Goal: Task Accomplishment & Management: Use online tool/utility

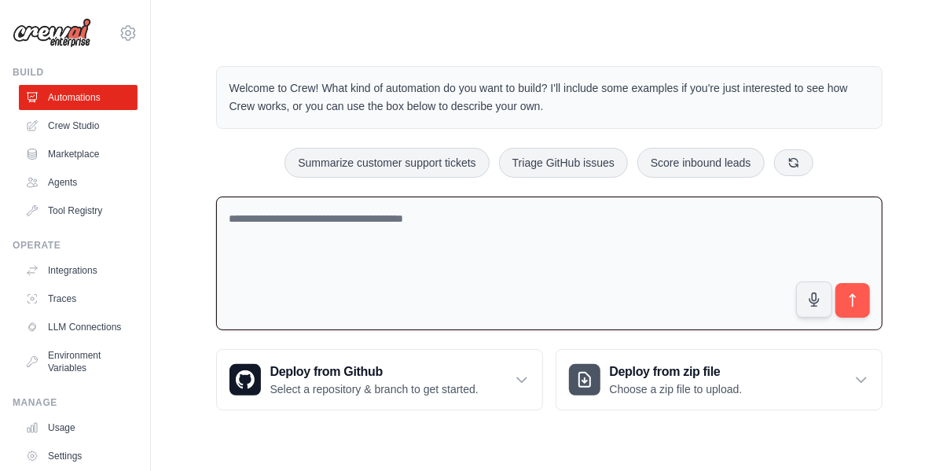
click at [564, 224] on textarea at bounding box center [549, 264] width 667 height 134
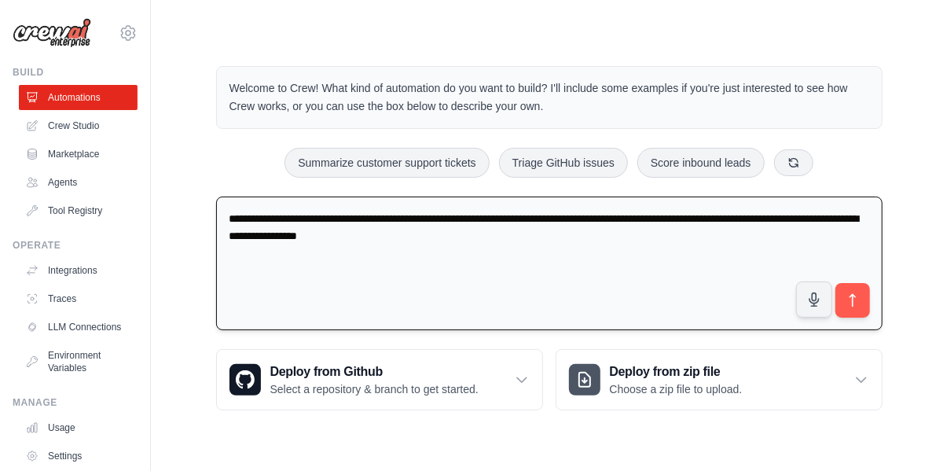
type textarea "**********"
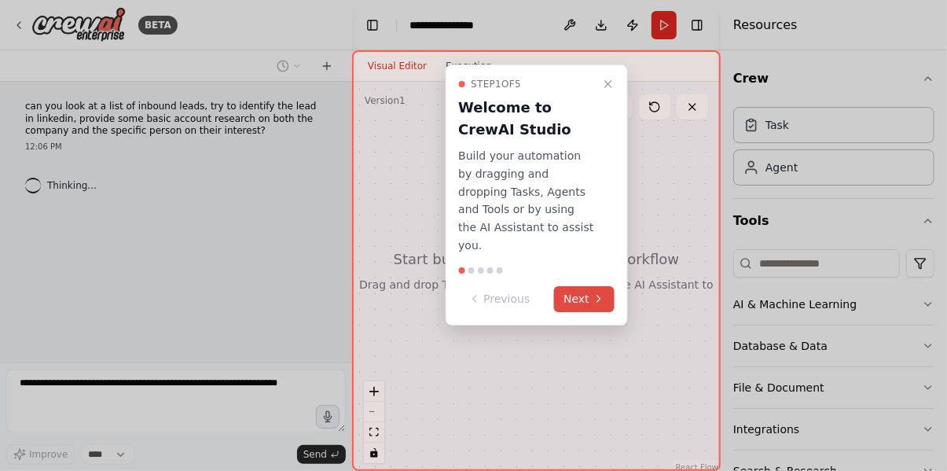
click at [587, 286] on button "Next" at bounding box center [584, 299] width 61 height 26
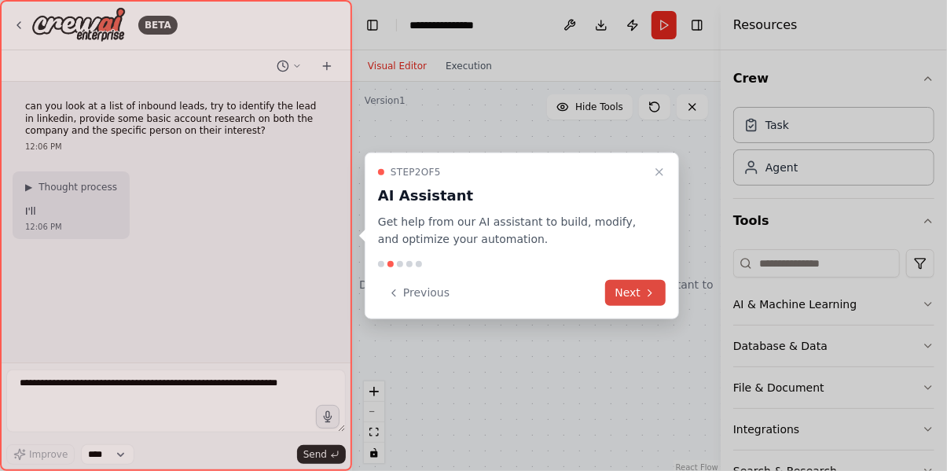
click at [635, 298] on button "Next" at bounding box center [635, 293] width 61 height 26
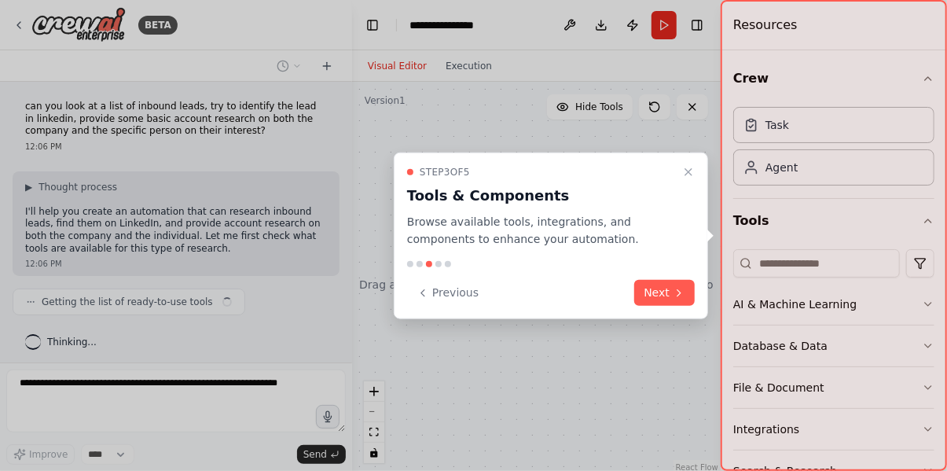
scroll to position [3, 0]
click at [632, 295] on div "Previous Next" at bounding box center [551, 293] width 288 height 26
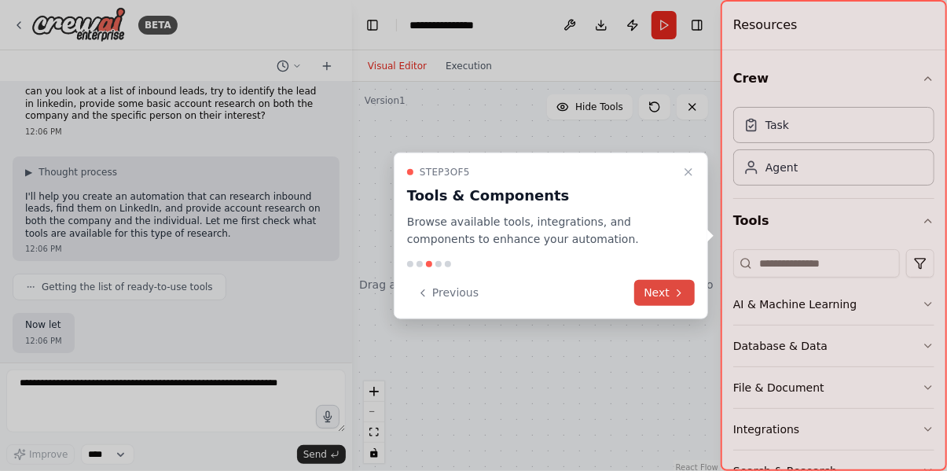
click at [659, 292] on button "Next" at bounding box center [664, 293] width 61 height 26
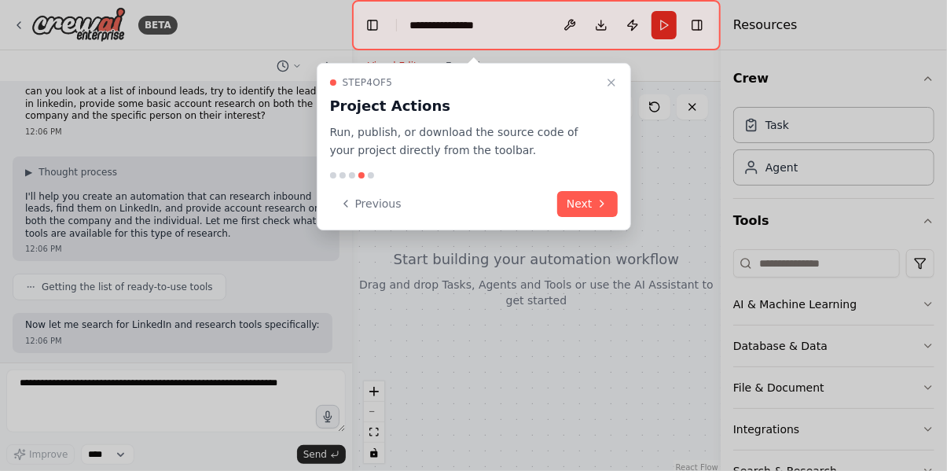
scroll to position [94, 0]
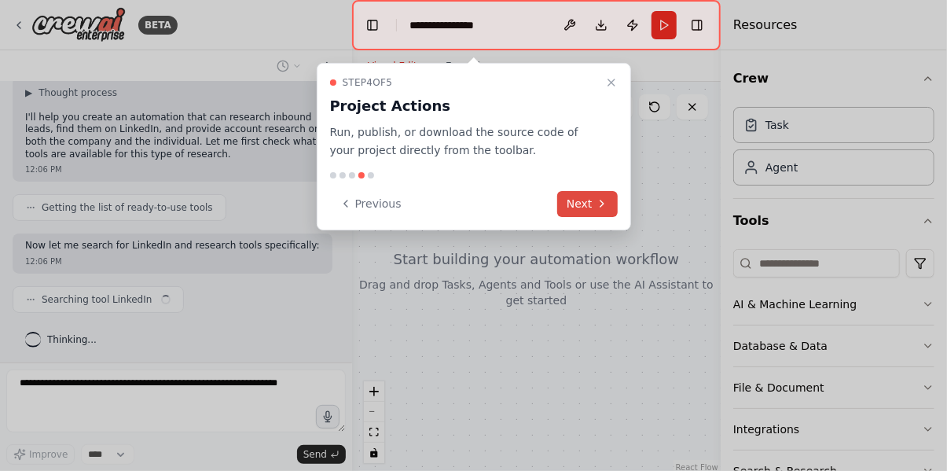
click at [588, 202] on button "Next" at bounding box center [587, 204] width 61 height 26
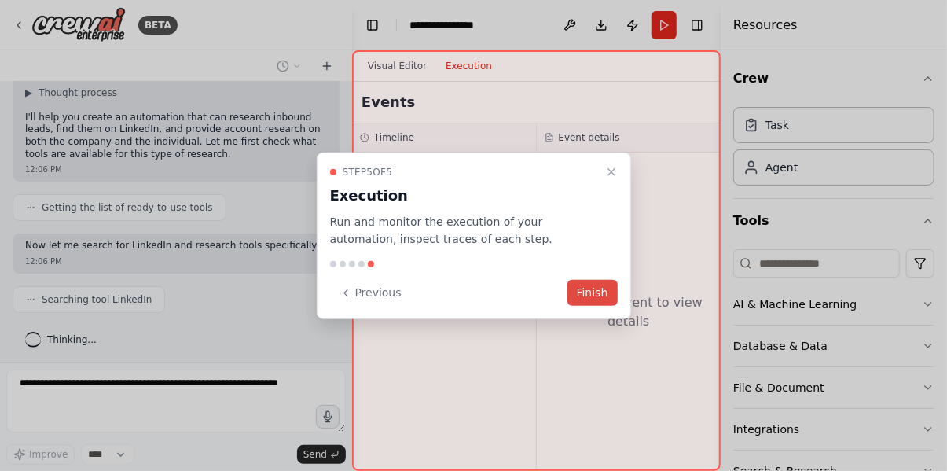
click at [592, 295] on button "Finish" at bounding box center [593, 293] width 50 height 26
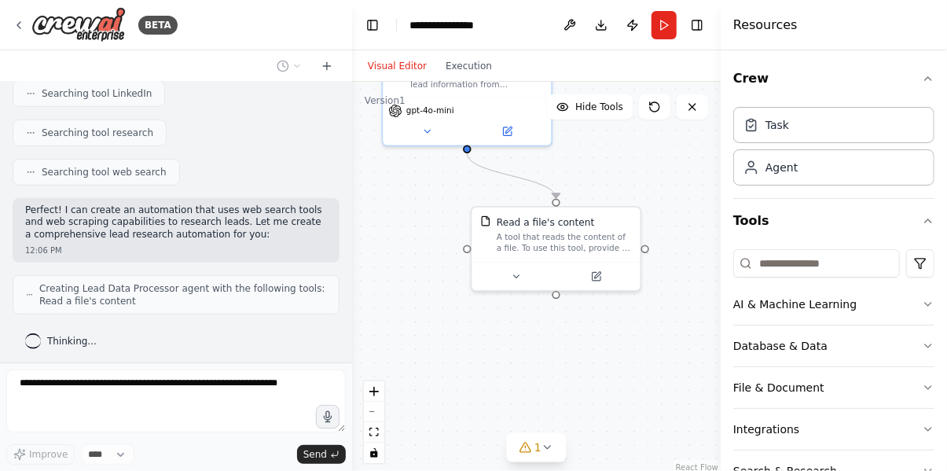
scroll to position [351, 0]
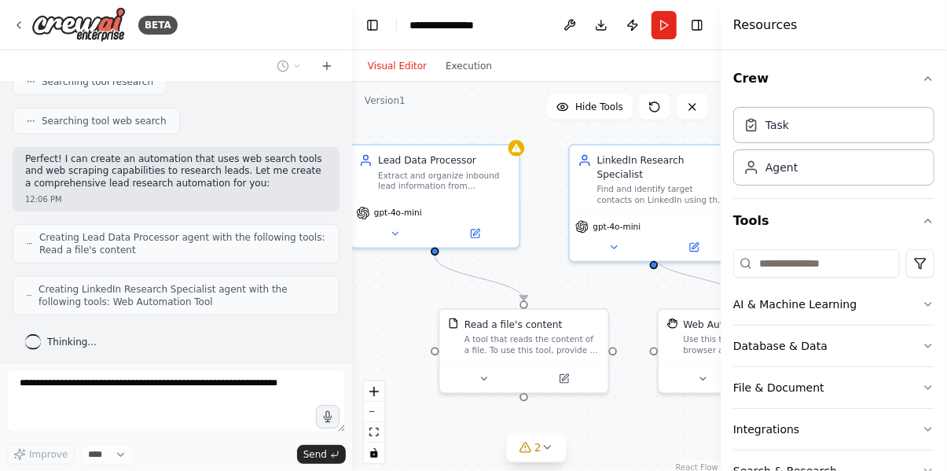
drag, startPoint x: 684, startPoint y: 277, endPoint x: 580, endPoint y: 245, distance: 108.7
click at [580, 245] on div ".deletable-edge-delete-btn { width: 20px; height: 20px; border: 0px solid #ffff…" at bounding box center [536, 278] width 369 height 393
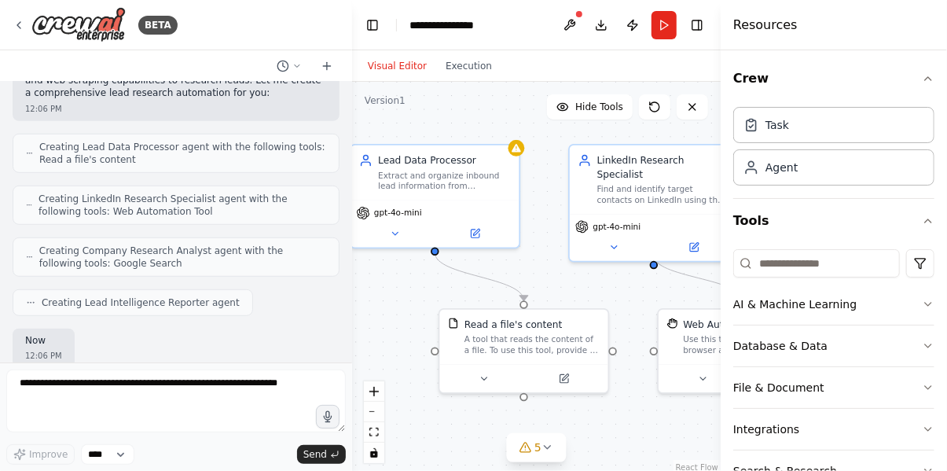
scroll to position [533, 0]
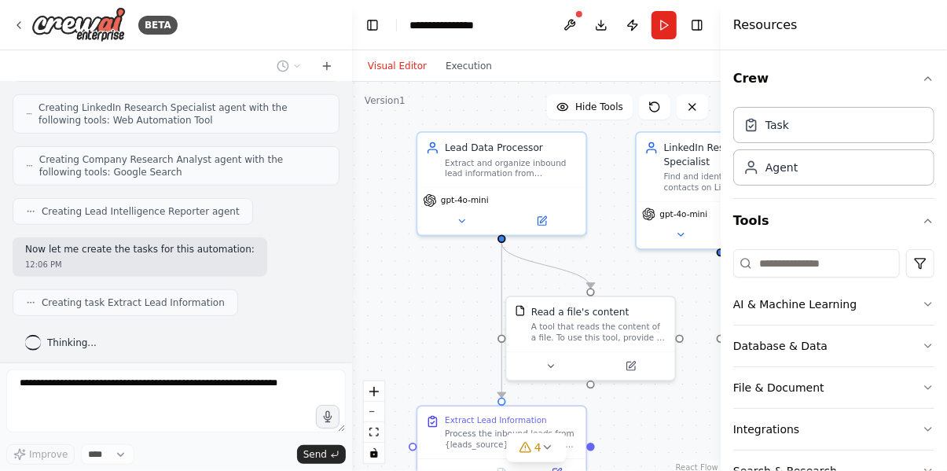
drag, startPoint x: 553, startPoint y: 278, endPoint x: 616, endPoint y: 265, distance: 64.9
click at [616, 265] on div ".deletable-edge-delete-btn { width: 20px; height: 20px; border: 0px solid #ffff…" at bounding box center [536, 278] width 369 height 393
click at [505, 165] on div "Extract and organize inbound lead information from {leads_source}, preparing st…" at bounding box center [508, 166] width 133 height 22
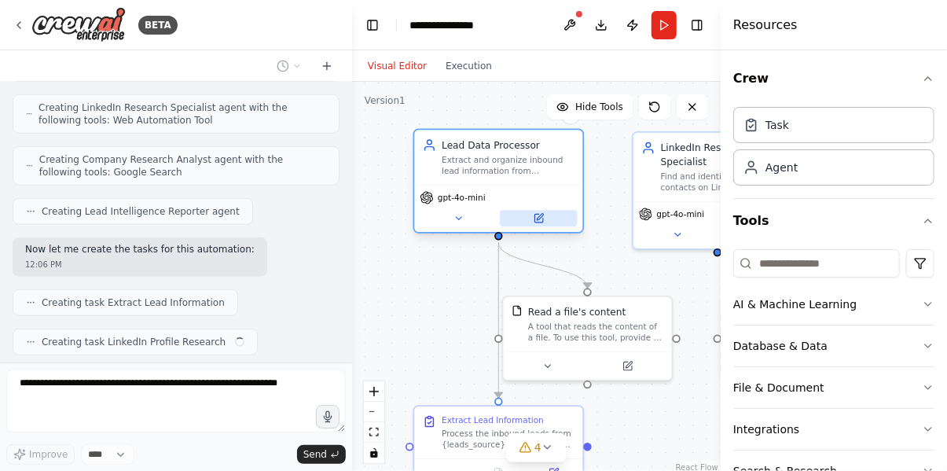
scroll to position [572, 0]
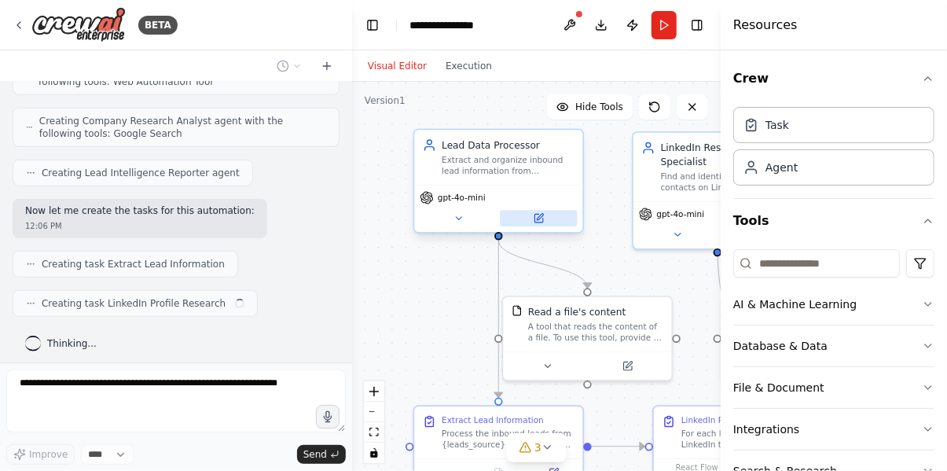
click at [539, 222] on icon at bounding box center [538, 218] width 11 height 11
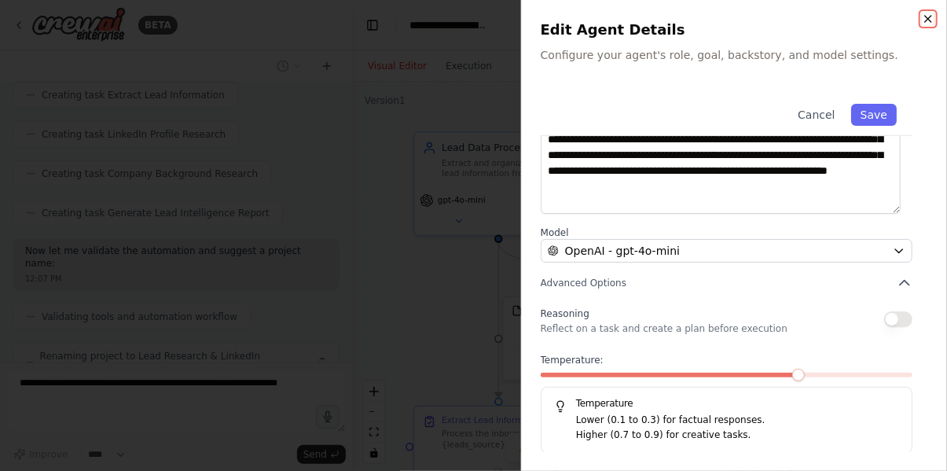
scroll to position [792, 0]
click at [927, 18] on icon "button" at bounding box center [928, 19] width 13 height 13
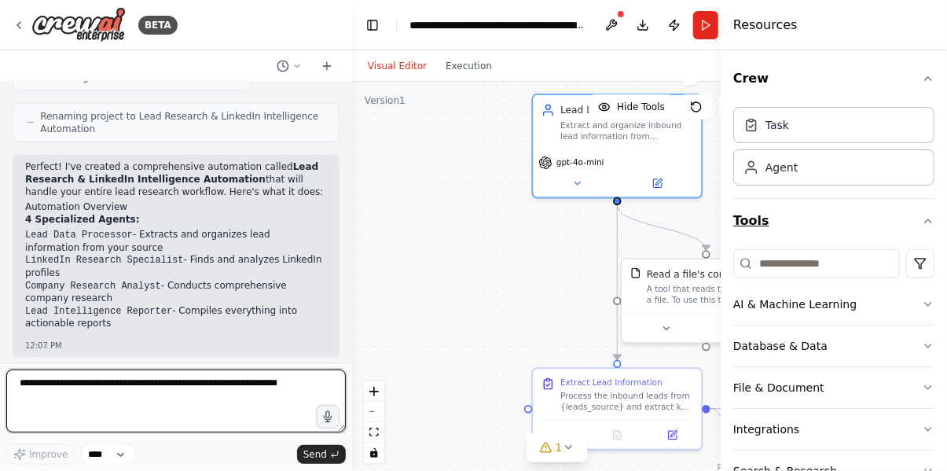
drag, startPoint x: 622, startPoint y: 269, endPoint x: 741, endPoint y: 231, distance: 124.6
click at [741, 231] on div "BETA can you look at a list of inbound leads, try to identify the lead in linke…" at bounding box center [473, 235] width 947 height 471
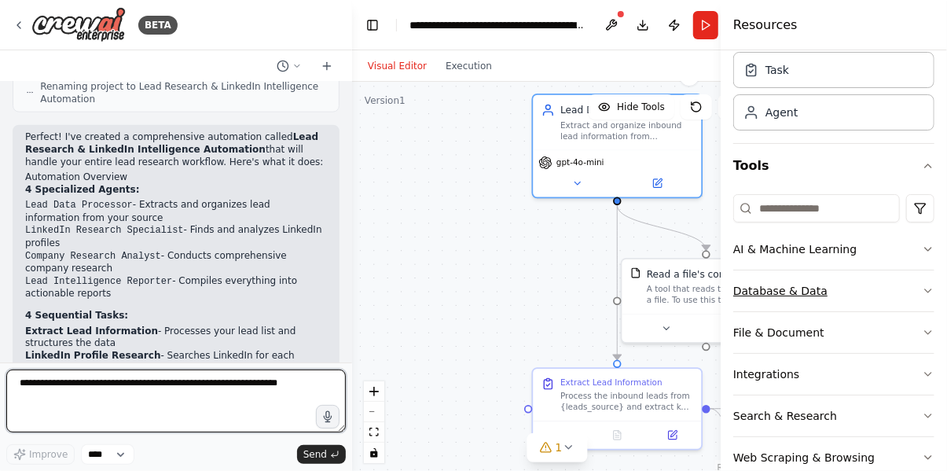
scroll to position [79, 0]
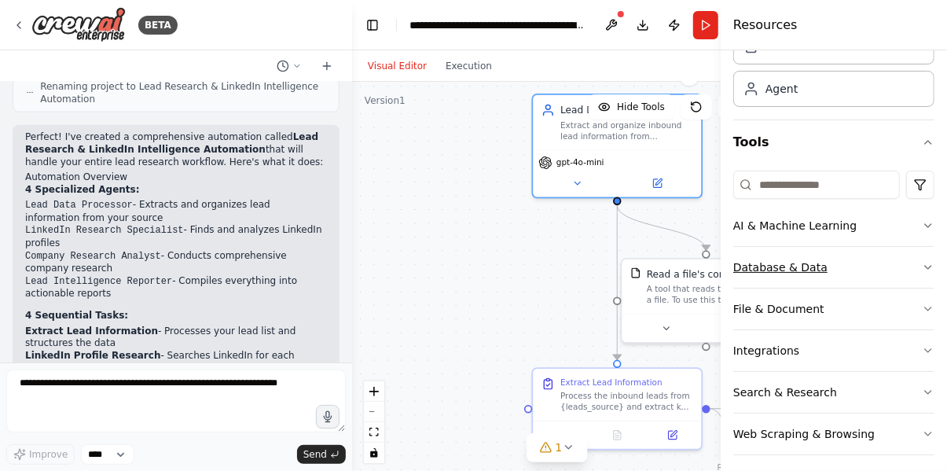
click at [859, 259] on button "Database & Data" at bounding box center [834, 267] width 201 height 41
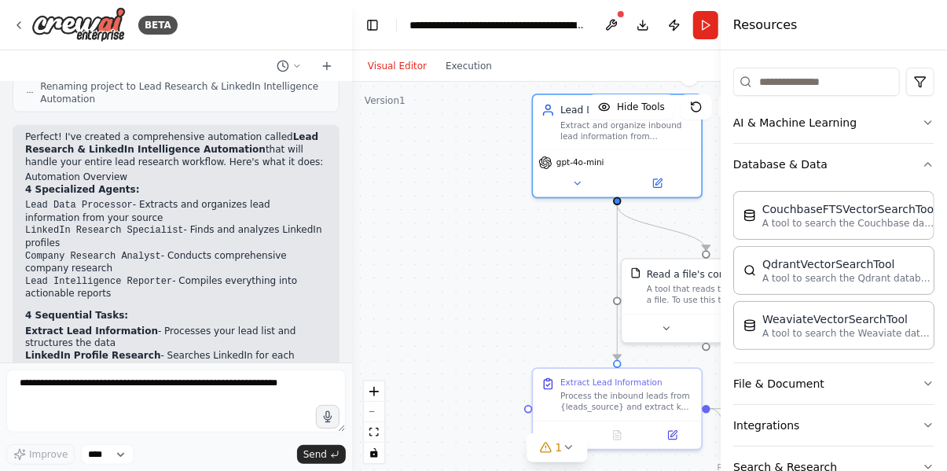
scroll to position [157, 0]
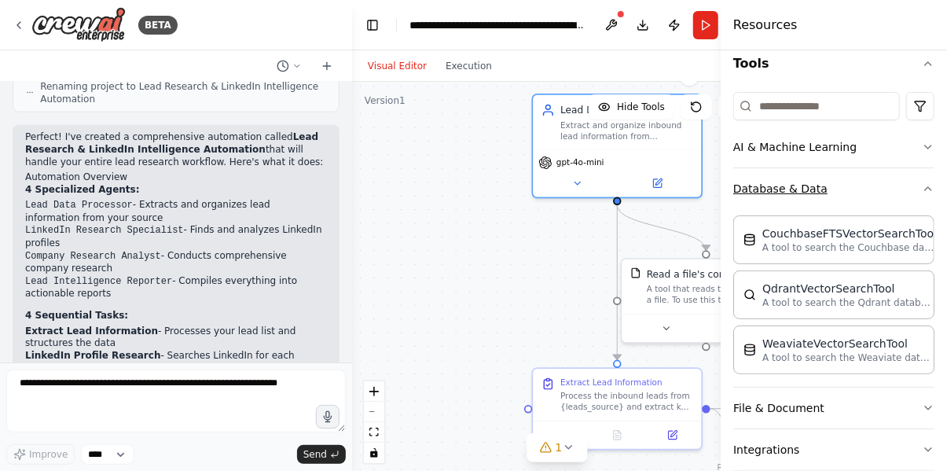
click at [881, 188] on button "Database & Data" at bounding box center [834, 188] width 201 height 41
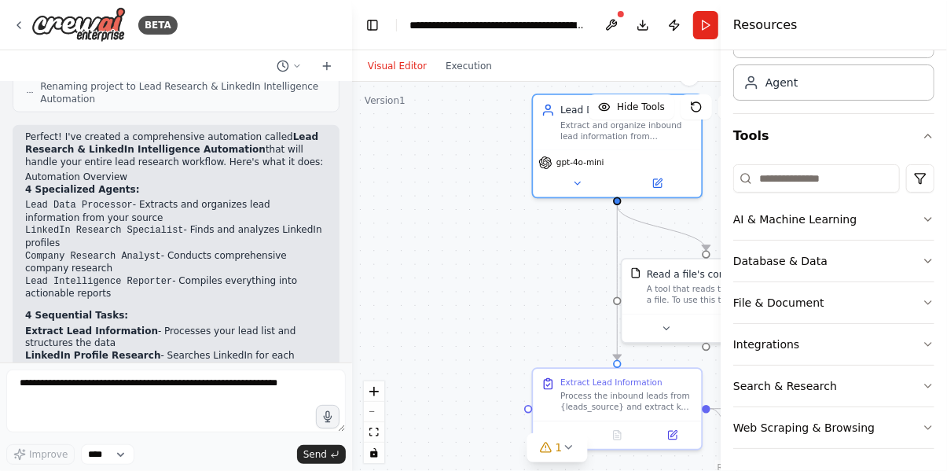
scroll to position [85, 0]
click at [866, 346] on button "Integrations" at bounding box center [834, 344] width 201 height 41
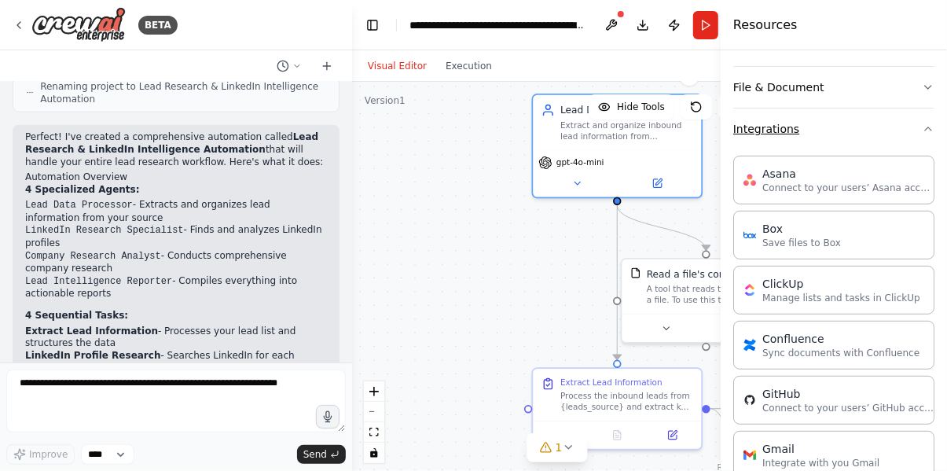
scroll to position [86, 0]
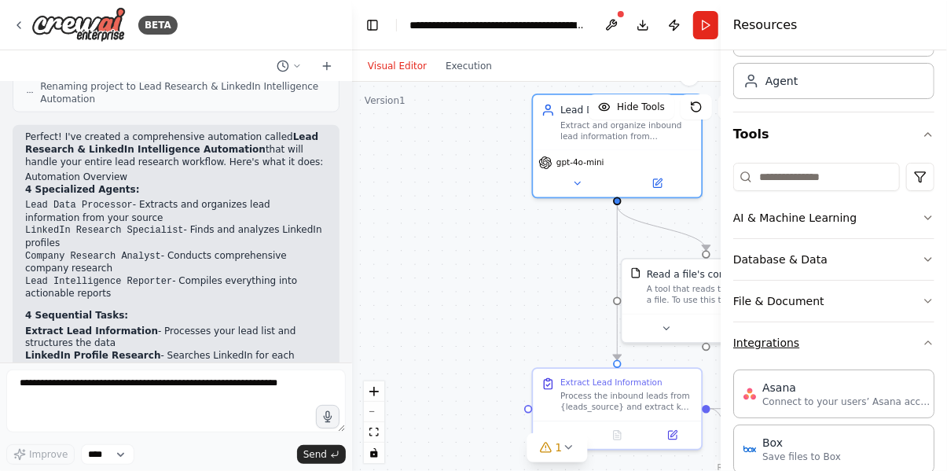
click at [866, 340] on button "Integrations" at bounding box center [834, 342] width 201 height 41
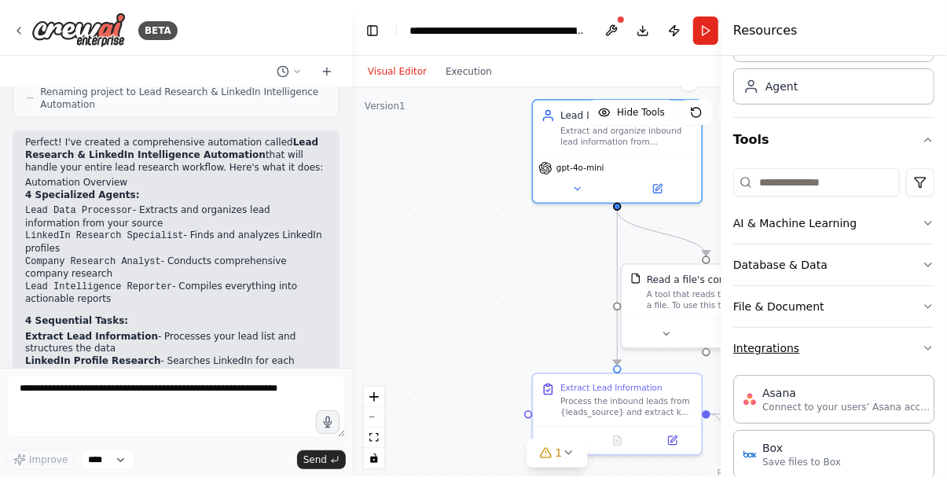
scroll to position [85, 0]
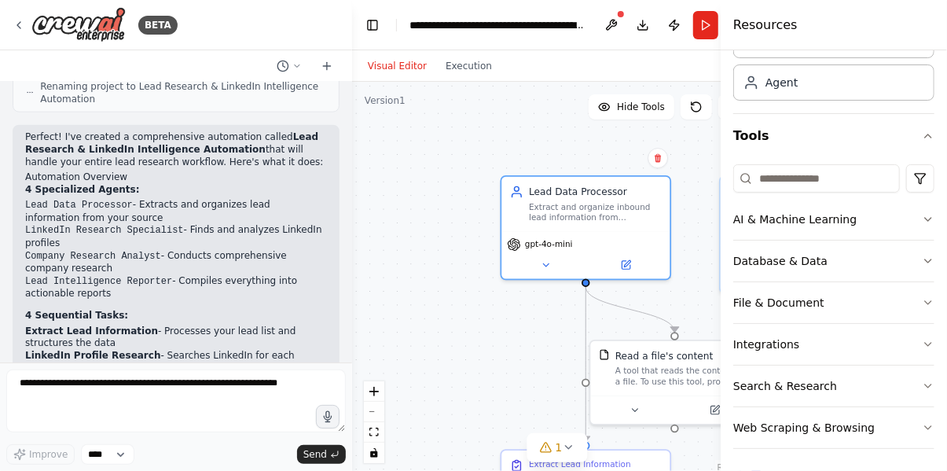
drag, startPoint x: 481, startPoint y: 219, endPoint x: 450, endPoint y: 301, distance: 87.6
click at [450, 301] on div ".deletable-edge-delete-btn { width: 20px; height: 20px; border: 0px solid #ffff…" at bounding box center [557, 278] width 410 height 393
click at [568, 208] on div "Extract and organize inbound lead information from {leads_source}, preparing st…" at bounding box center [595, 210] width 133 height 22
click at [544, 273] on div "gpt-4o-mini" at bounding box center [586, 252] width 168 height 47
click at [549, 267] on icon at bounding box center [546, 262] width 11 height 11
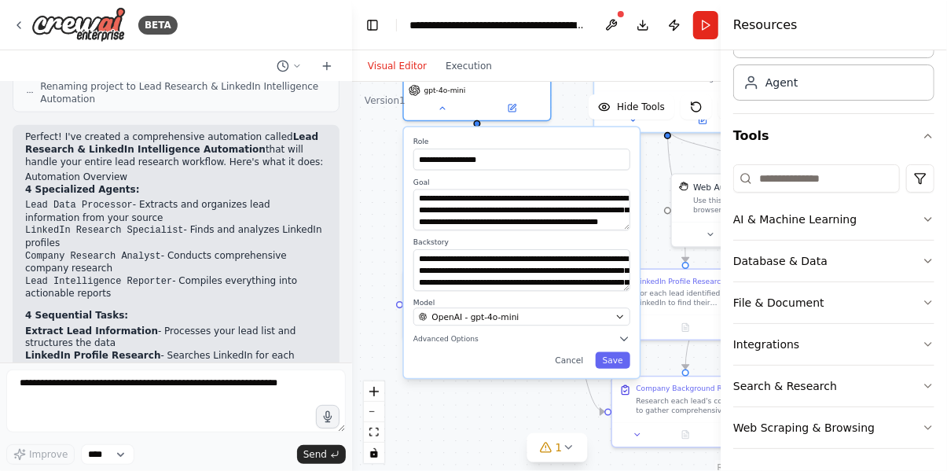
drag, startPoint x: 474, startPoint y: 351, endPoint x: 370, endPoint y: 189, distance: 192.8
click at [370, 189] on div "**********" at bounding box center [557, 278] width 410 height 393
click at [462, 340] on span "Advanced Options" at bounding box center [446, 338] width 65 height 9
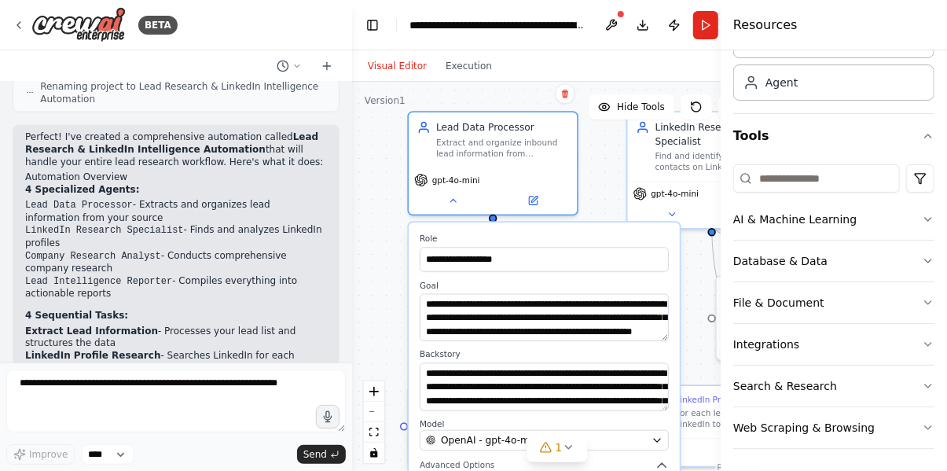
drag, startPoint x: 665, startPoint y: 219, endPoint x: 689, endPoint y: 343, distance: 126.4
click at [689, 343] on div "**********" at bounding box center [557, 278] width 410 height 393
click at [454, 200] on icon at bounding box center [452, 198] width 11 height 11
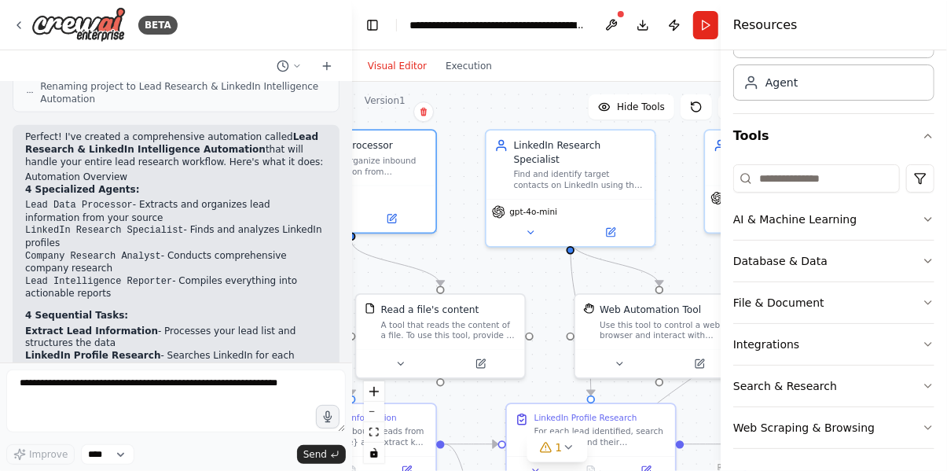
drag, startPoint x: 588, startPoint y: 248, endPoint x: 447, endPoint y: 266, distance: 142.7
click at [447, 266] on div ".deletable-edge-delete-btn { width: 20px; height: 20px; border: 0px solid #ffff…" at bounding box center [557, 278] width 410 height 393
click at [610, 22] on button at bounding box center [611, 25] width 25 height 28
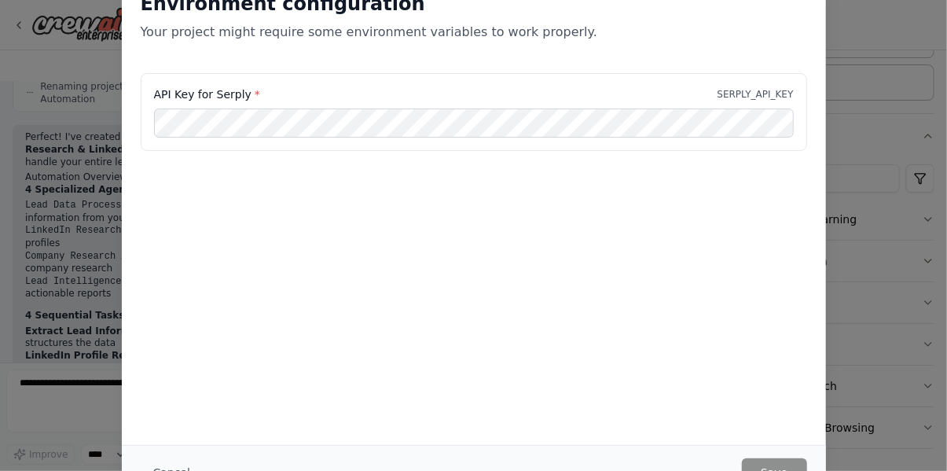
click at [888, 211] on div "Environment configuration Your project might require some environment variables…" at bounding box center [473, 235] width 947 height 471
click at [893, 250] on div "Environment configuration Your project might require some environment variables…" at bounding box center [473, 235] width 947 height 471
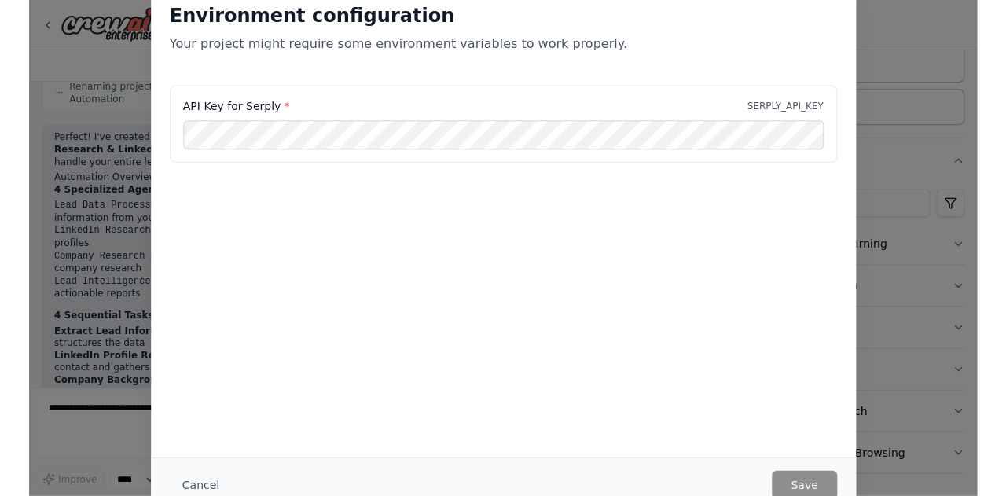
scroll to position [60, 0]
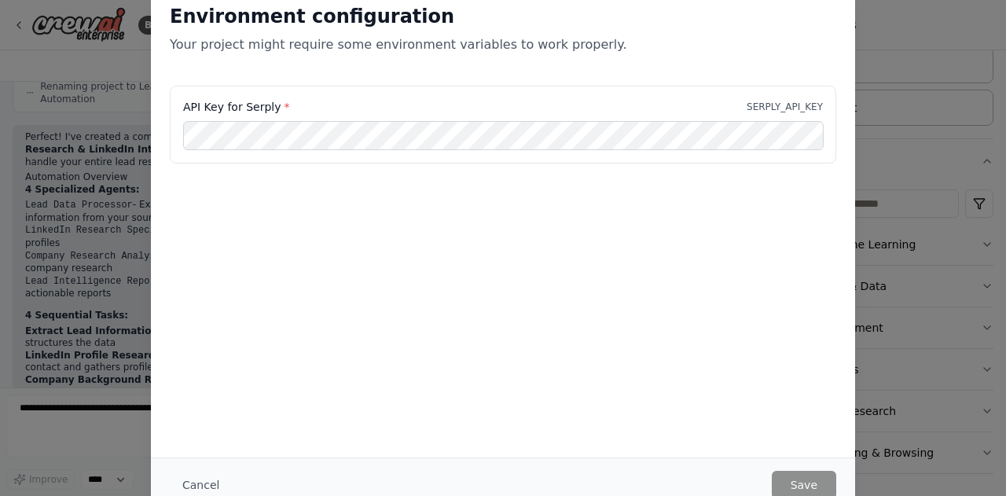
click at [886, 281] on div "Environment configuration Your project might require some environment variables…" at bounding box center [503, 248] width 1006 height 496
click at [200, 470] on button "Cancel" at bounding box center [201, 485] width 62 height 28
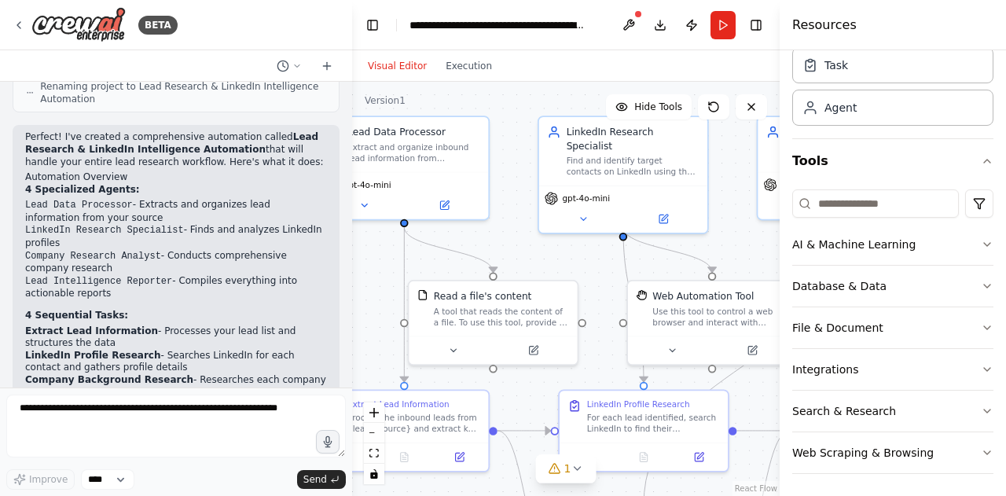
drag, startPoint x: 458, startPoint y: 254, endPoint x: 511, endPoint y: 241, distance: 54.3
click at [511, 241] on div ".deletable-edge-delete-btn { width: 20px; height: 20px; border: 0px solid #ffff…" at bounding box center [566, 289] width 428 height 414
click at [623, 156] on div "Find and identify target contacts on LinkedIn using their name, company, and an…" at bounding box center [633, 164] width 133 height 22
click at [584, 215] on icon at bounding box center [583, 216] width 6 height 2
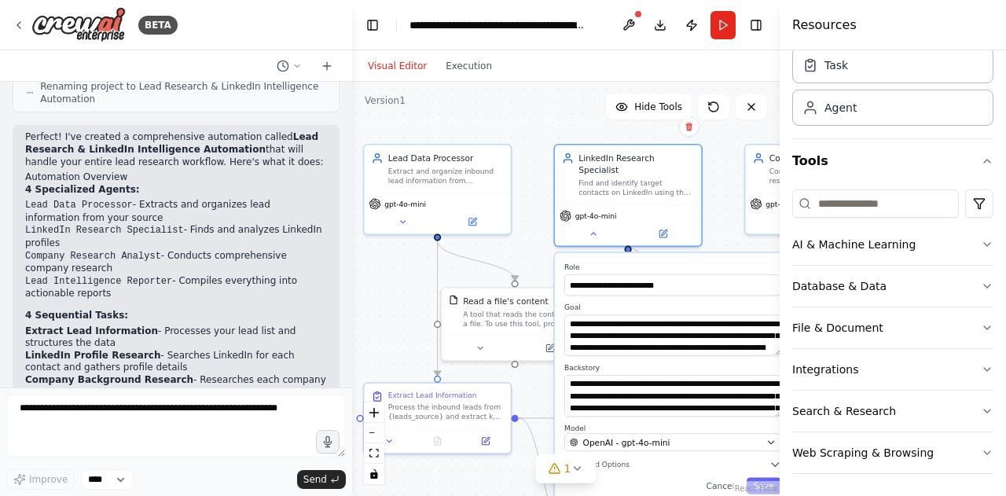
drag, startPoint x: 776, startPoint y: 379, endPoint x: 776, endPoint y: 397, distance: 18.1
click at [776, 397] on button "Toggle Sidebar" at bounding box center [780, 248] width 13 height 496
click at [775, 392] on button "Toggle Sidebar" at bounding box center [780, 248] width 13 height 496
click at [733, 470] on button "Cancel" at bounding box center [720, 485] width 42 height 17
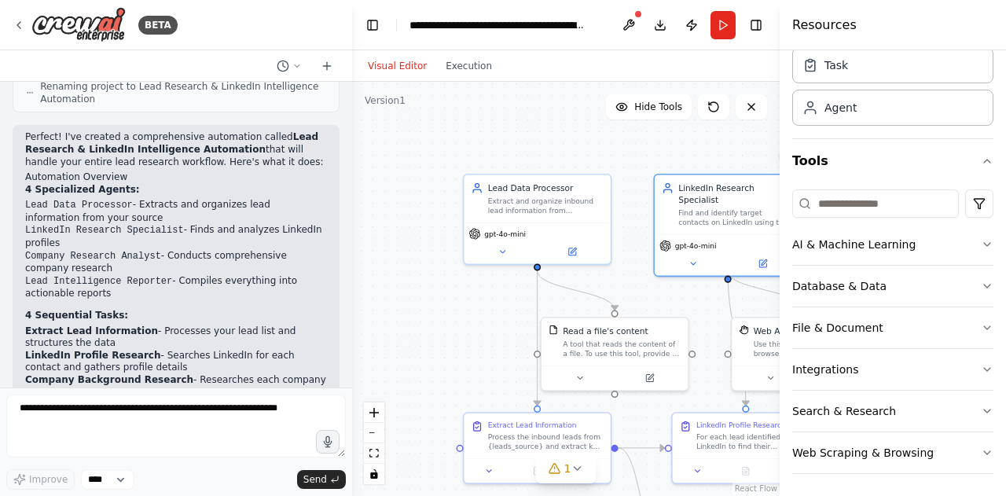
drag, startPoint x: 462, startPoint y: 108, endPoint x: 562, endPoint y: 138, distance: 104.2
click at [562, 138] on div ".deletable-edge-delete-btn { width: 20px; height: 20px; border: 0px solid #ffff…" at bounding box center [566, 289] width 428 height 414
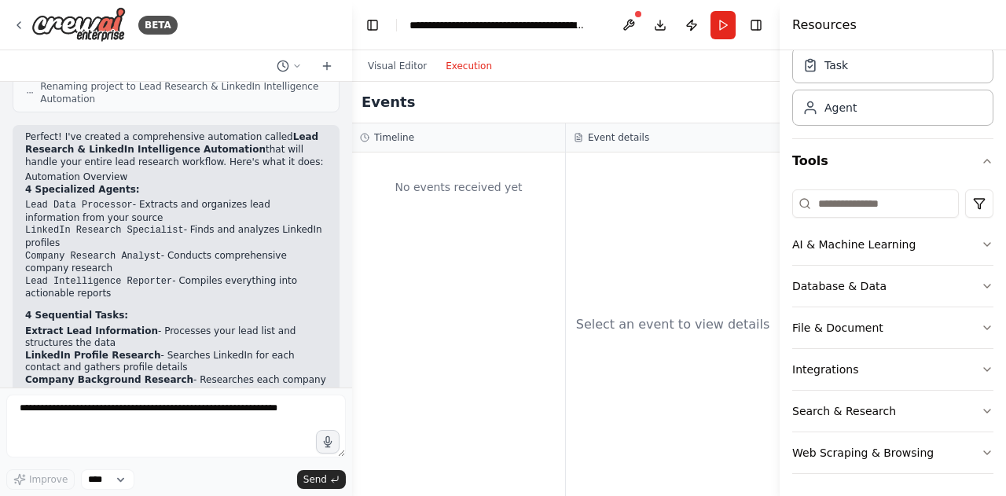
click at [473, 73] on button "Execution" at bounding box center [468, 66] width 65 height 19
click at [381, 61] on button "Visual Editor" at bounding box center [398, 66] width 78 height 19
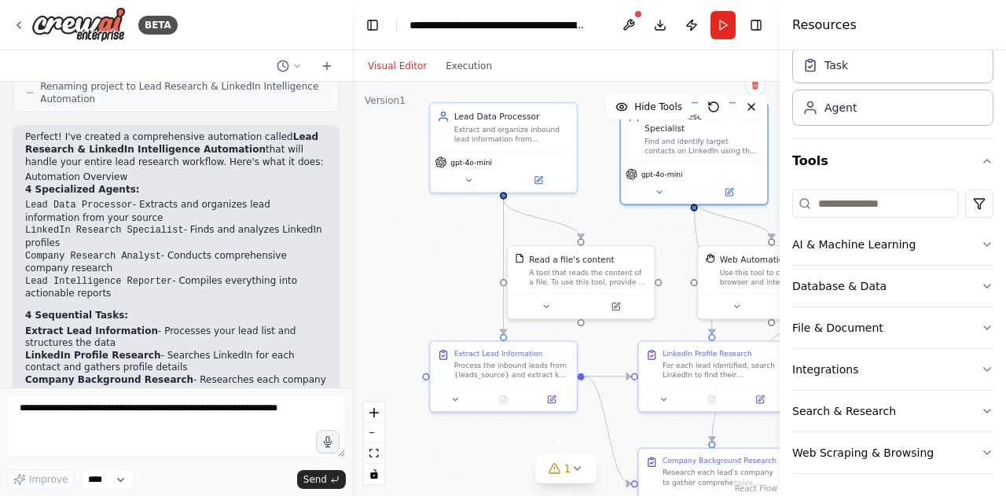
drag, startPoint x: 560, startPoint y: 152, endPoint x: 526, endPoint y: 80, distance: 79.1
click at [526, 80] on div "Visual Editor Execution Version 1 Hide Tools .deletable-edge-delete-btn { width…" at bounding box center [566, 273] width 428 height 446
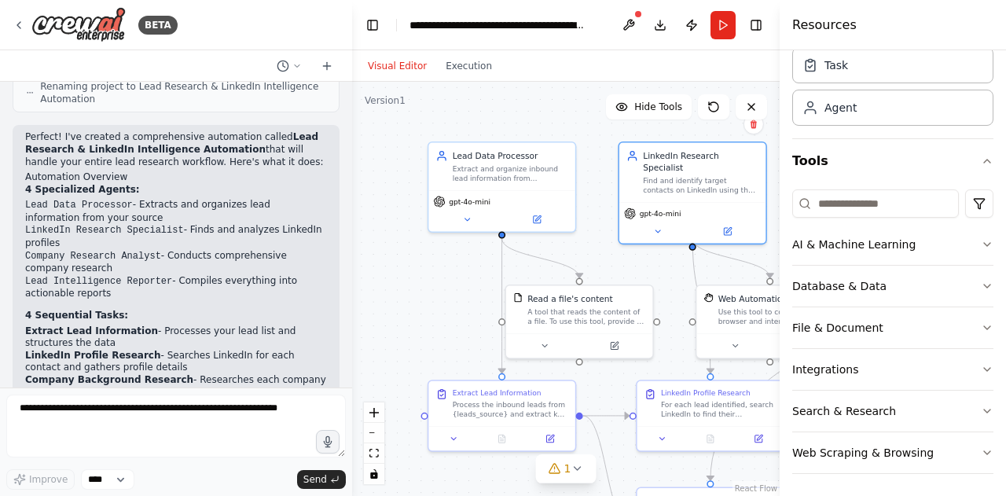
drag, startPoint x: 440, startPoint y: 268, endPoint x: 439, endPoint y: 307, distance: 39.3
click at [439, 307] on div ".deletable-edge-delete-btn { width: 20px; height: 20px; border: 0px solid #ffff…" at bounding box center [566, 289] width 428 height 414
click at [327, 62] on icon at bounding box center [327, 65] width 0 height 7
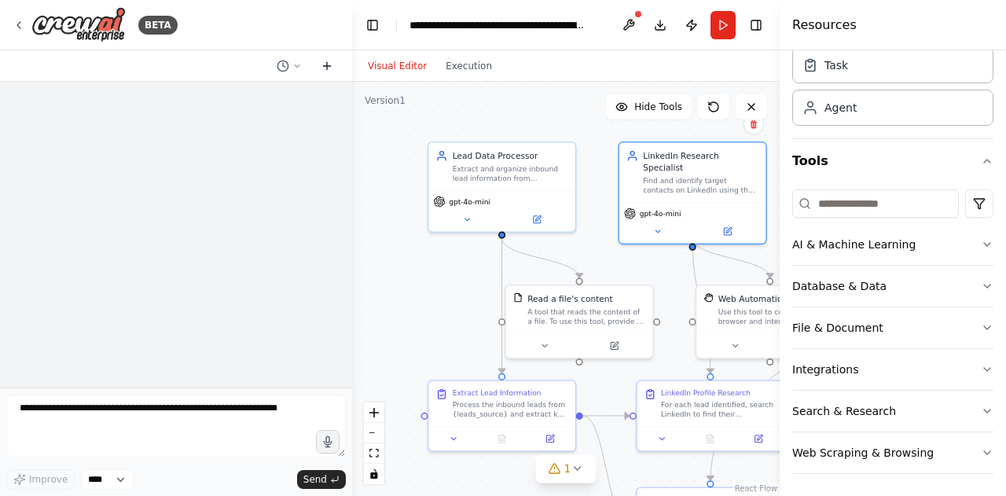
scroll to position [0, 0]
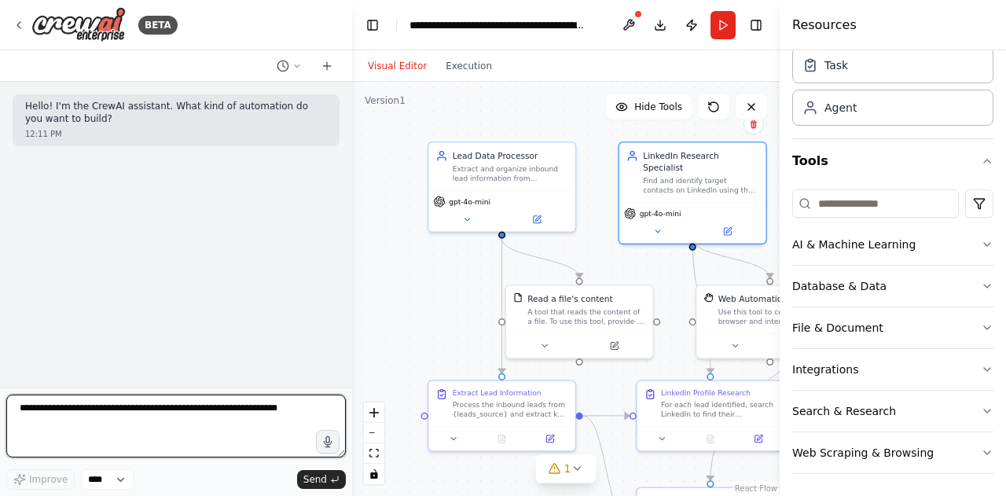
click at [229, 414] on textarea at bounding box center [176, 426] width 340 height 63
type textarea "*"
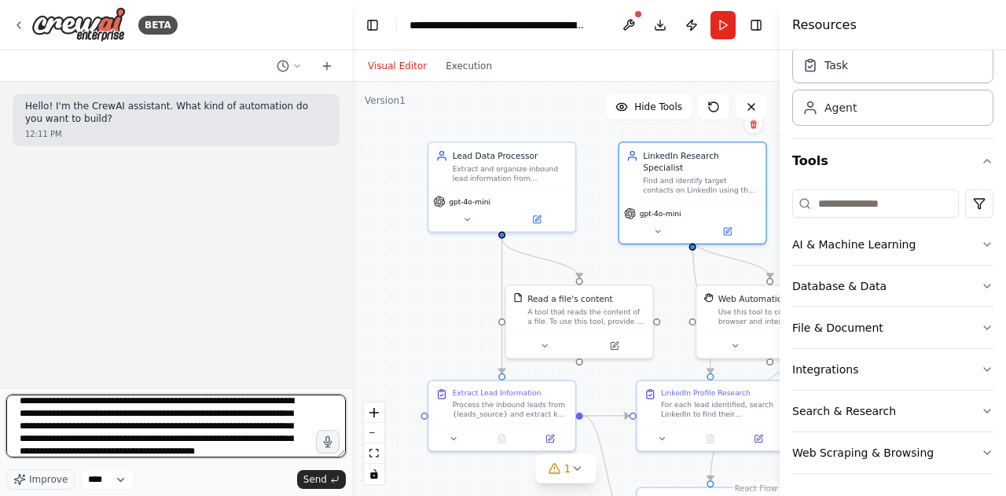
scroll to position [20, 0]
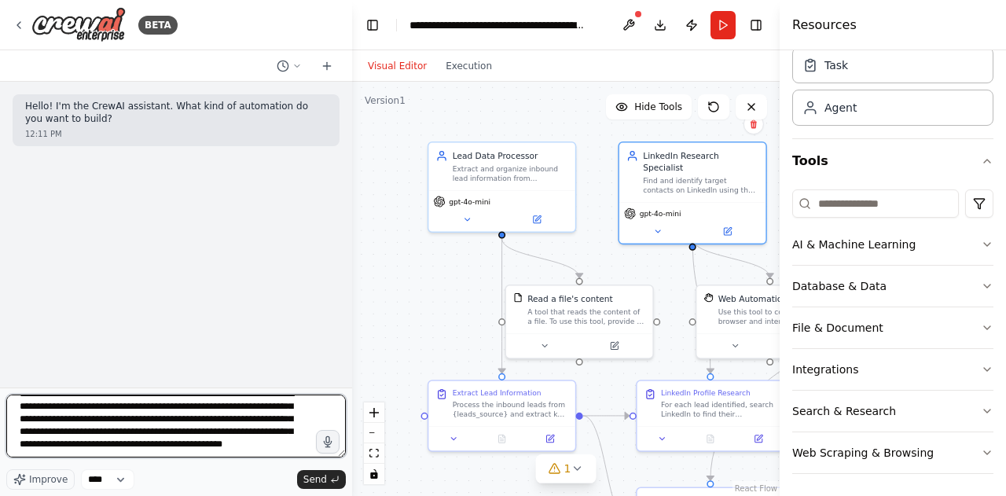
type textarea "**********"
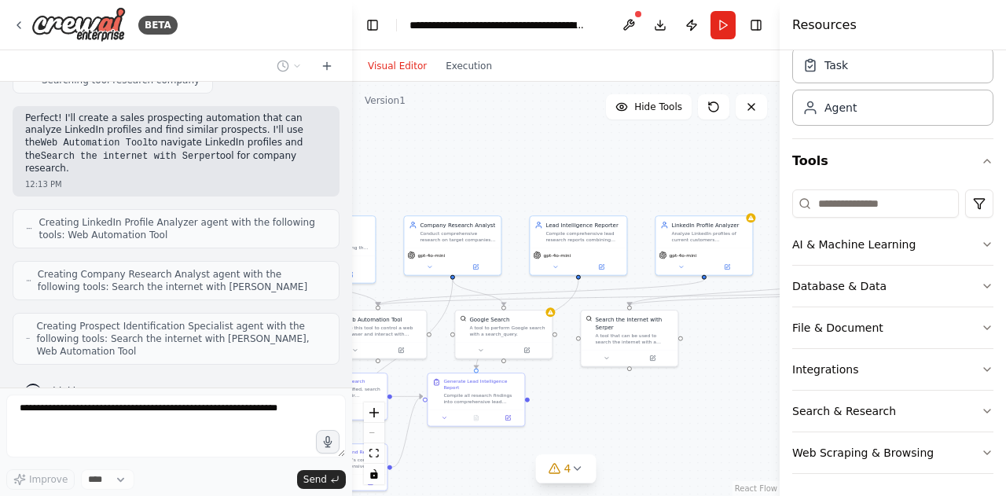
scroll to position [481, 0]
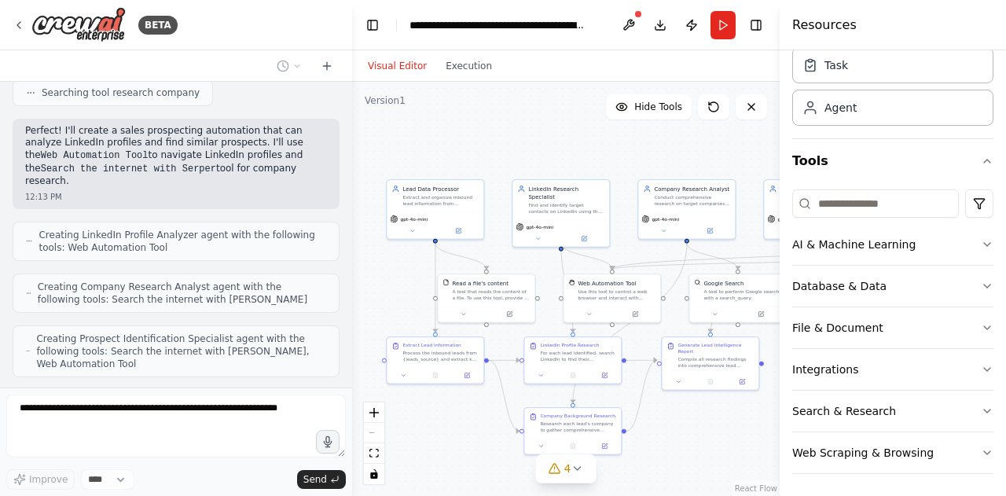
drag, startPoint x: 415, startPoint y: 270, endPoint x: 346, endPoint y: 259, distance: 70.2
click at [344, 259] on div "BETA Hello! I'm the CrewAI assistant. What kind of automation do you want to bu…" at bounding box center [503, 248] width 1006 height 496
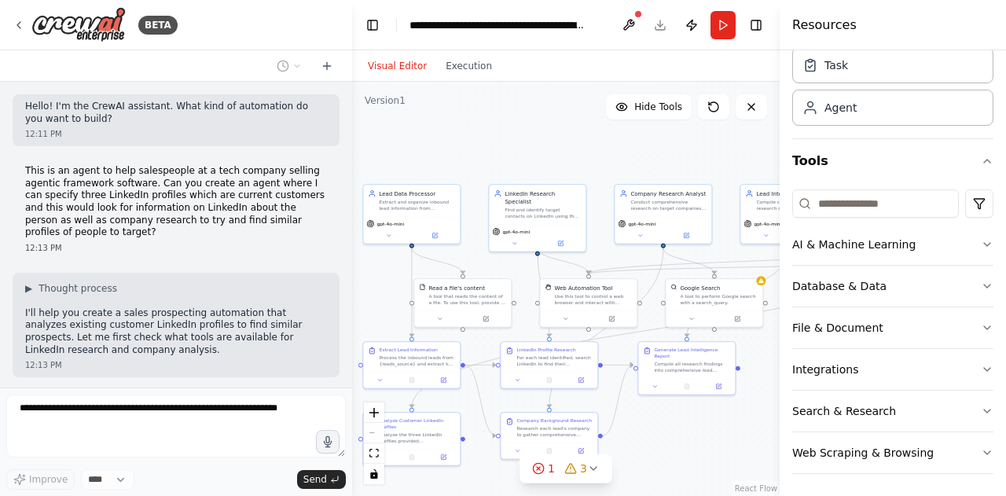
scroll to position [623, 0]
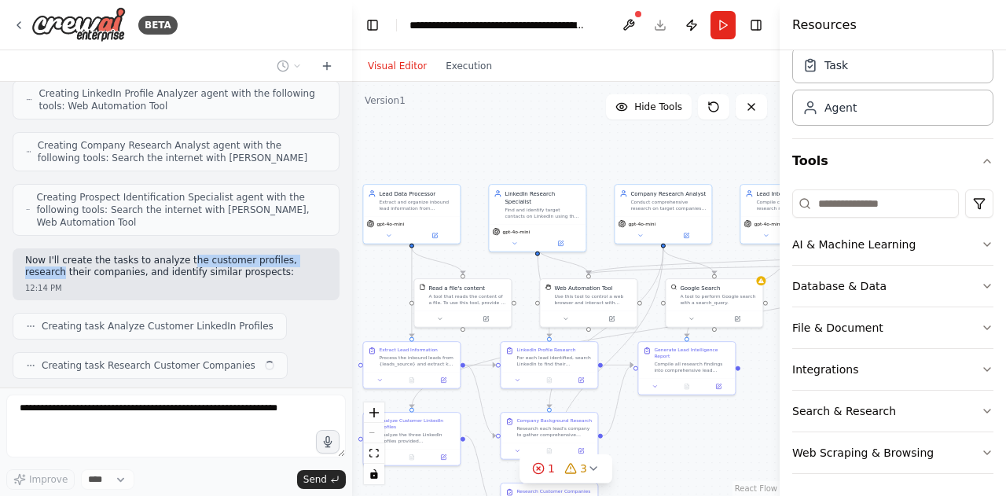
drag, startPoint x: 313, startPoint y: 221, endPoint x: 176, endPoint y: 215, distance: 136.9
click at [176, 255] on p "Now I'll create the tasks to analyze the customer profiles, research their comp…" at bounding box center [176, 267] width 302 height 24
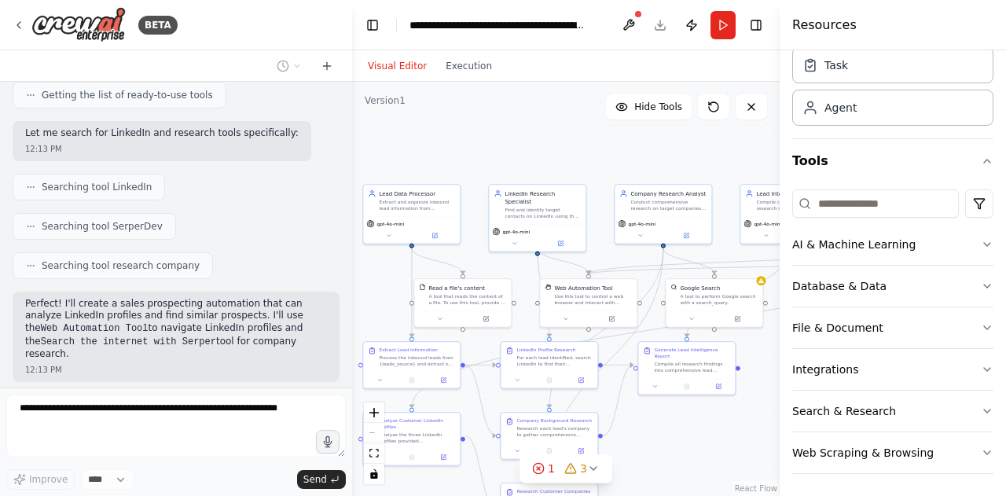
scroll to position [0, 0]
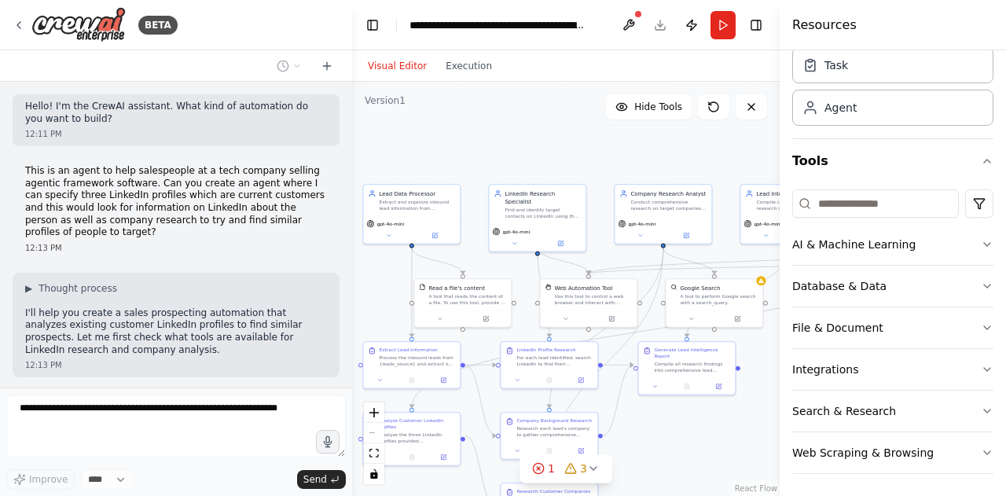
click at [149, 182] on p "This is an agent to help salespeople at a tech company selling agentic framewor…" at bounding box center [176, 202] width 302 height 74
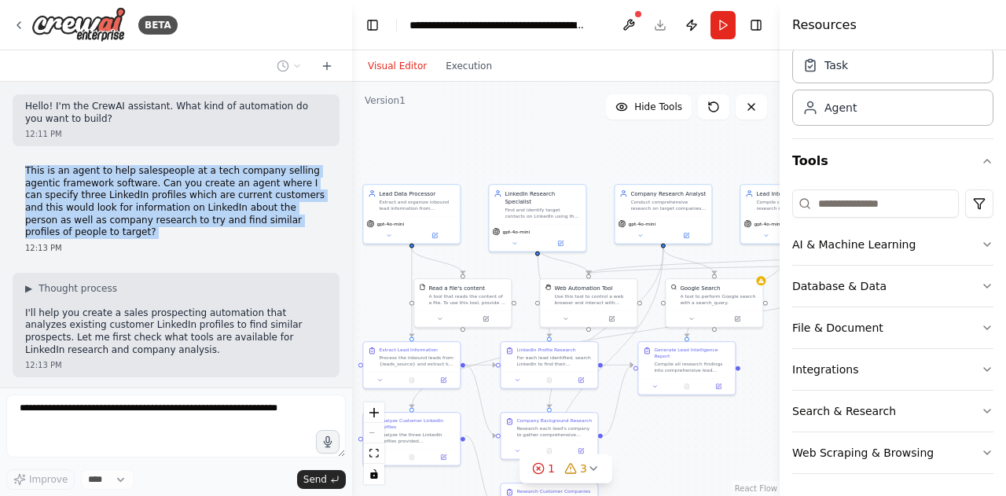
click at [149, 182] on p "This is an agent to help salespeople at a tech company selling agentic framewor…" at bounding box center [176, 202] width 302 height 74
copy p "This is an agent to help salespeople at a tech company selling agentic framewor…"
click at [748, 108] on icon at bounding box center [751, 107] width 13 height 13
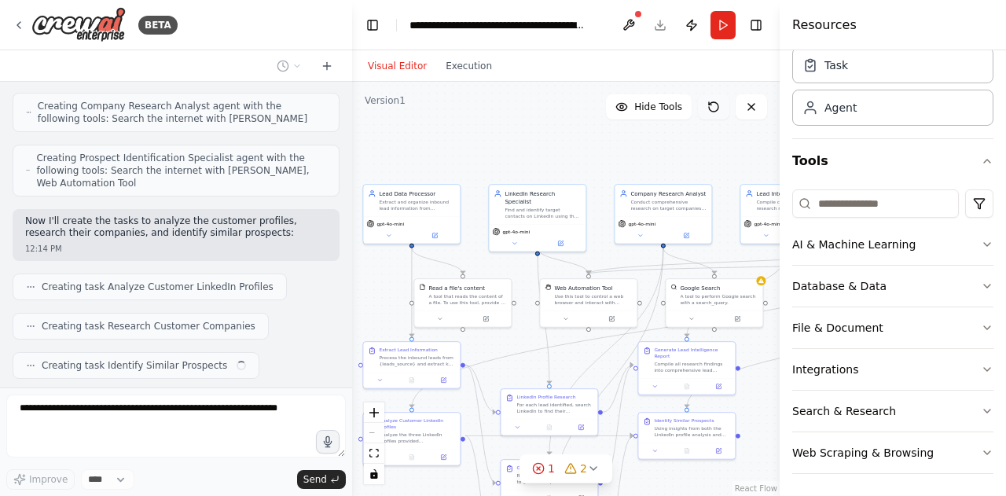
click at [709, 104] on icon at bounding box center [710, 103] width 2 height 2
click at [760, 103] on button at bounding box center [751, 106] width 31 height 25
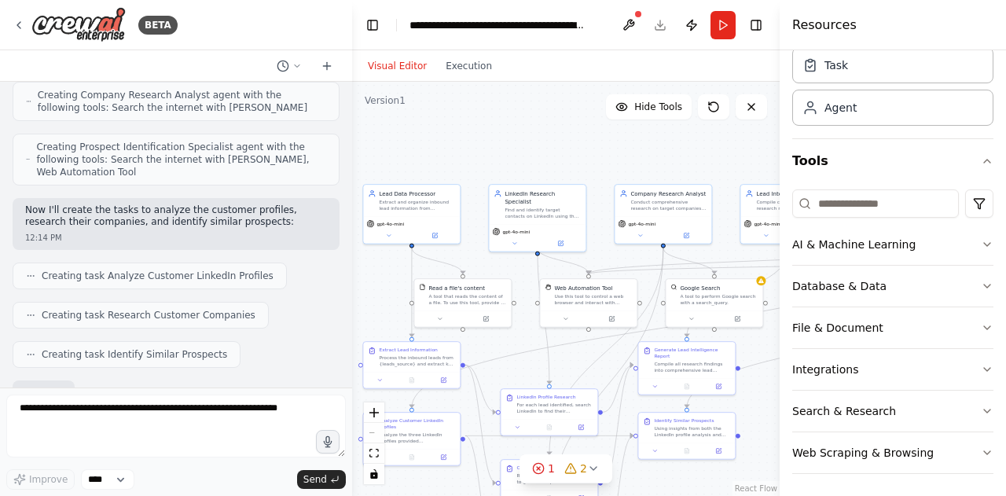
scroll to position [753, 0]
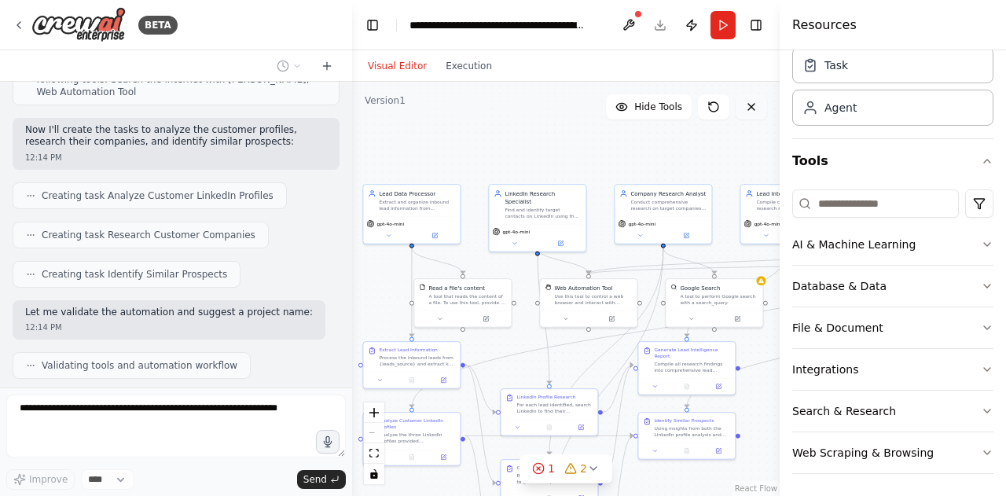
click at [762, 112] on button at bounding box center [751, 106] width 31 height 25
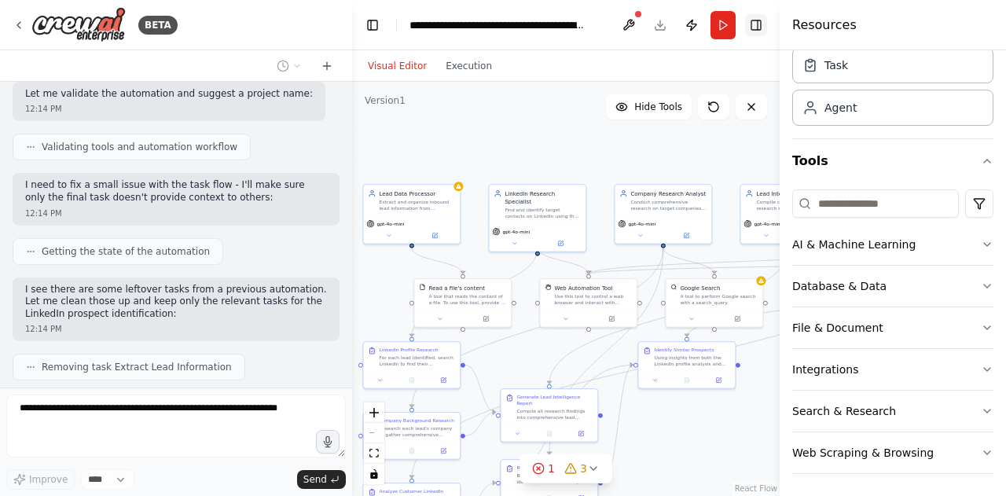
scroll to position [1011, 0]
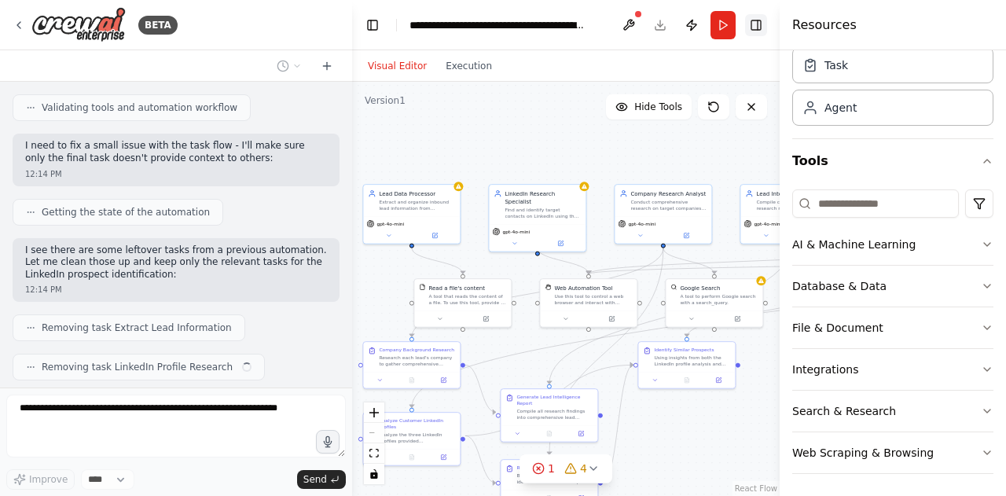
click at [752, 24] on button "Toggle Right Sidebar" at bounding box center [756, 25] width 22 height 22
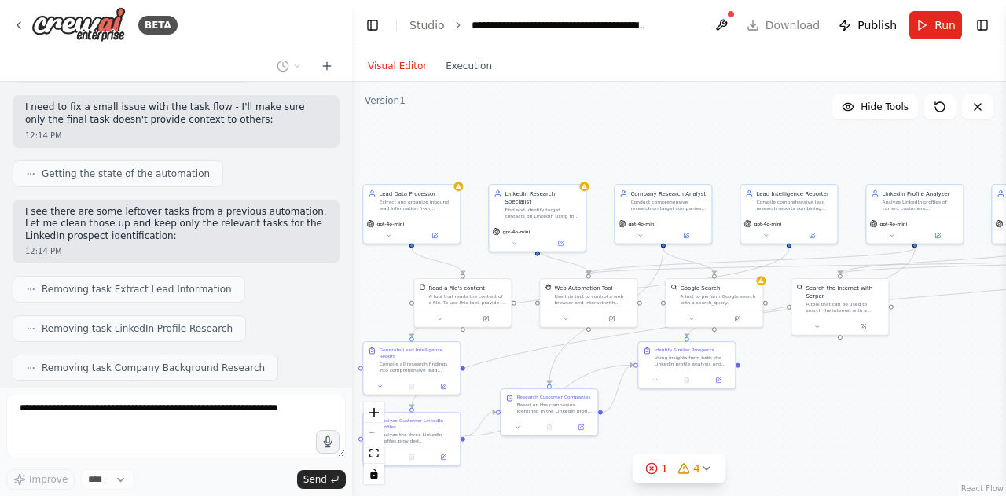
scroll to position [1088, 0]
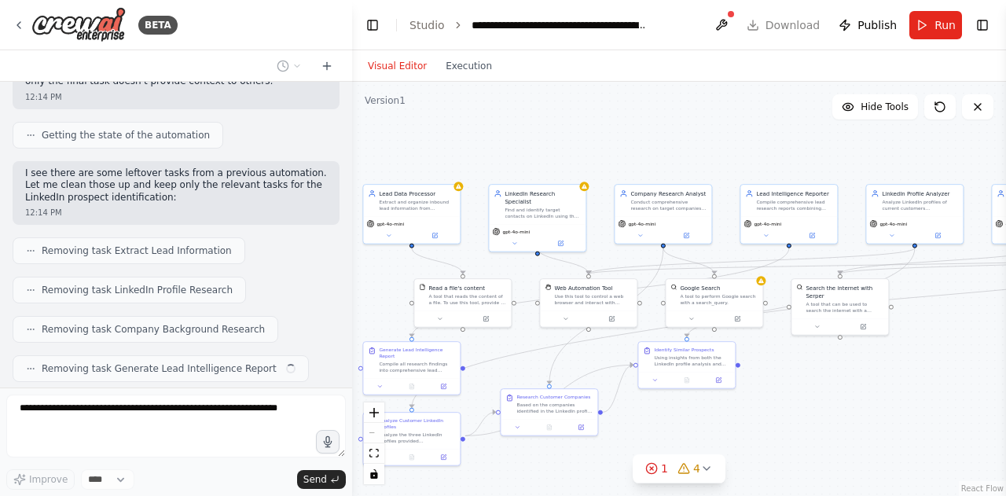
click at [393, 111] on div ".deletable-edge-delete-btn { width: 20px; height: 20px; border: 0px solid #ffff…" at bounding box center [679, 289] width 654 height 414
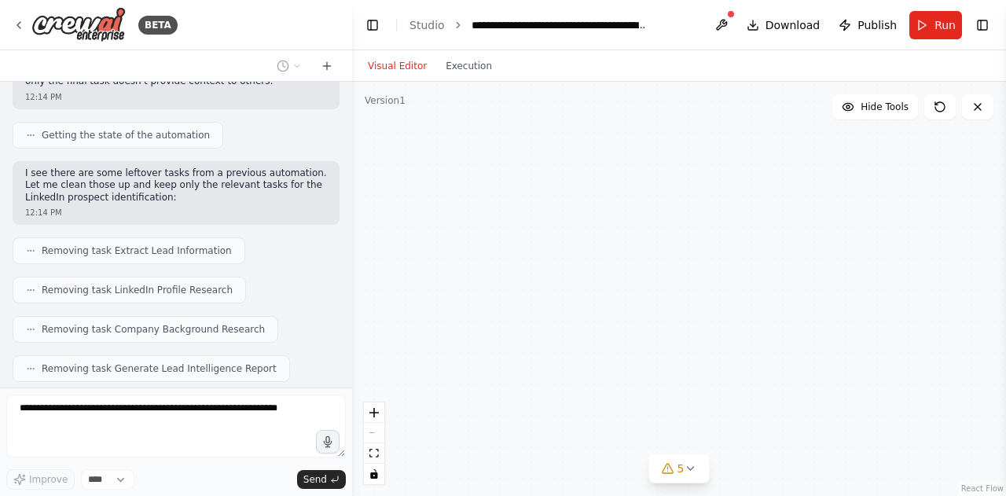
scroll to position [1127, 0]
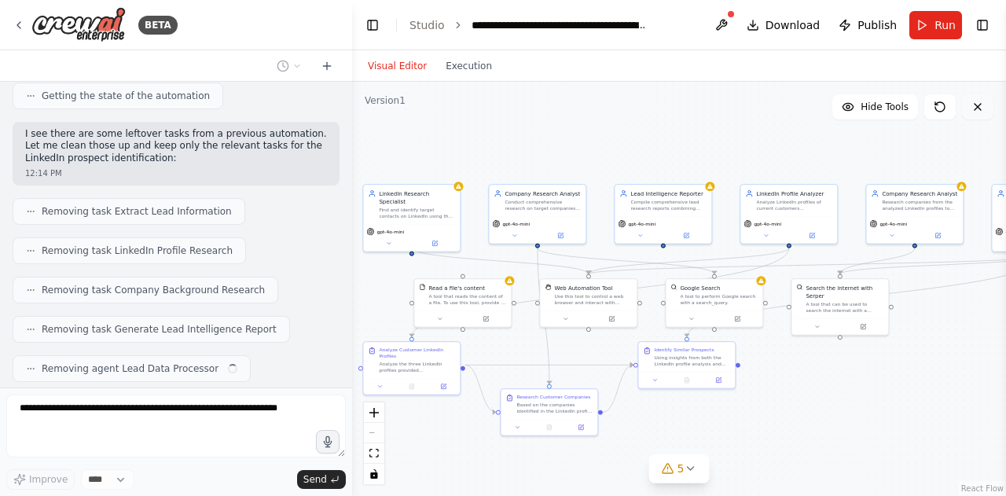
click at [947, 117] on button at bounding box center [977, 106] width 31 height 25
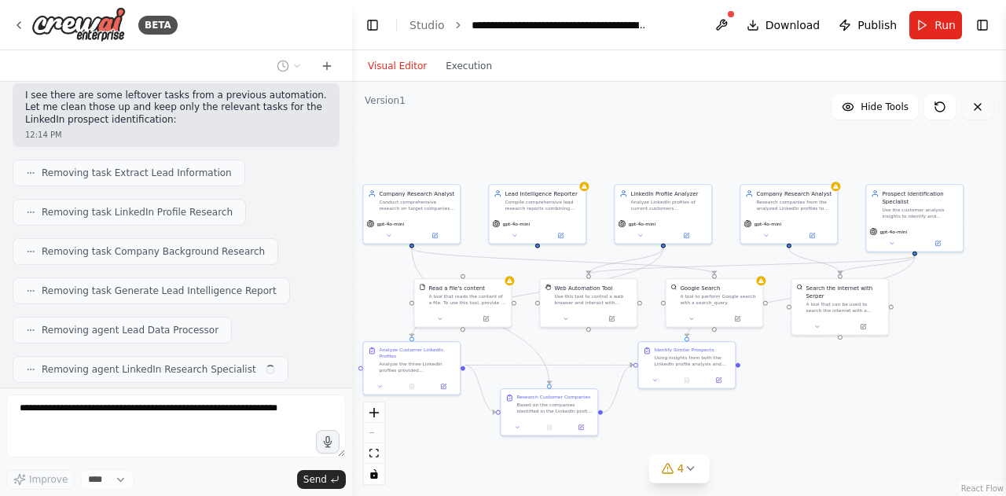
click at [947, 111] on icon at bounding box center [978, 107] width 13 height 13
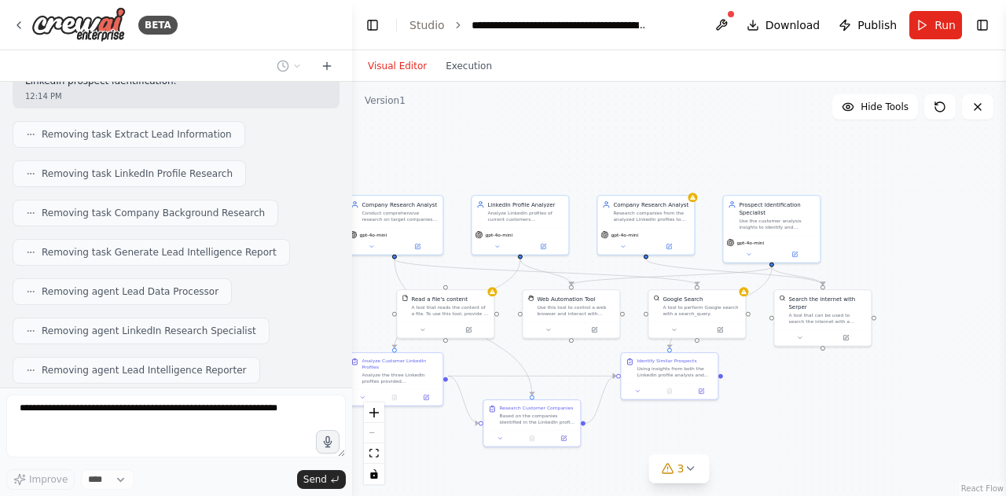
drag, startPoint x: 921, startPoint y: 180, endPoint x: 907, endPoint y: 186, distance: 15.5
click at [918, 187] on div ".deletable-edge-delete-btn { width: 20px; height: 20px; border: 0px solid #ffff…" at bounding box center [679, 289] width 654 height 414
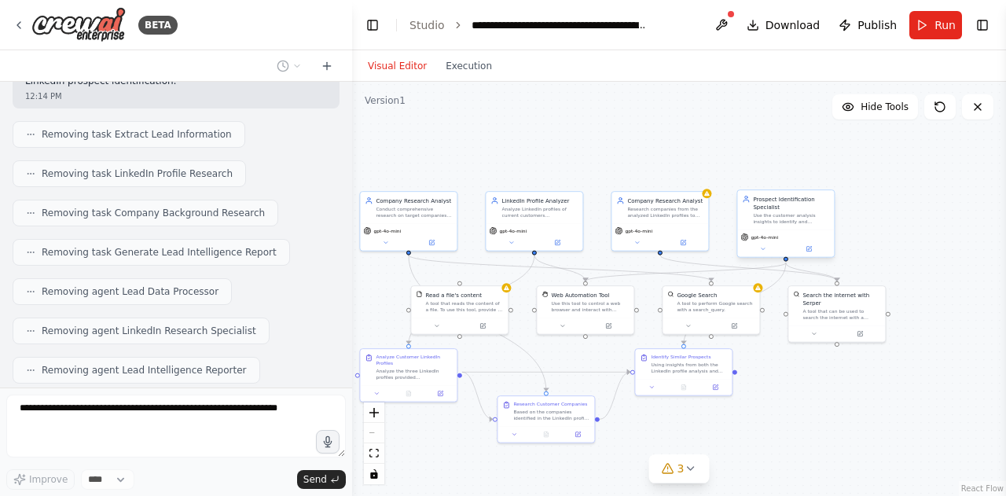
click at [826, 218] on div "Use the customer analysis insights to identify and recommend similar prospects …" at bounding box center [791, 218] width 76 height 13
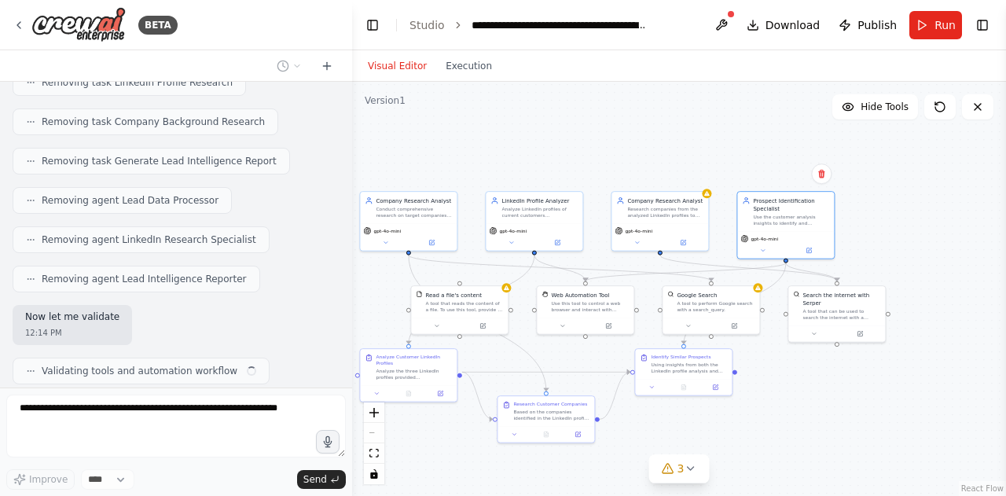
scroll to position [1296, 0]
click at [947, 106] on icon at bounding box center [978, 107] width 6 height 6
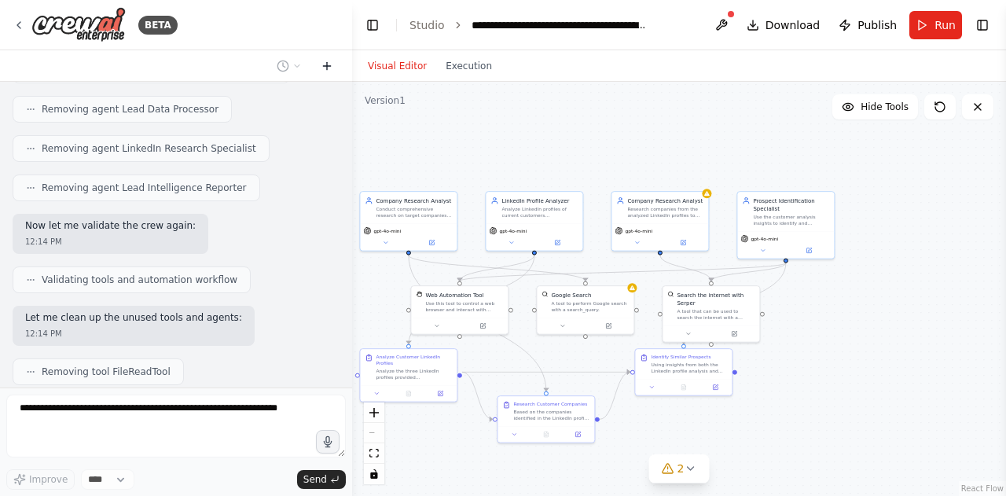
scroll to position [1426, 0]
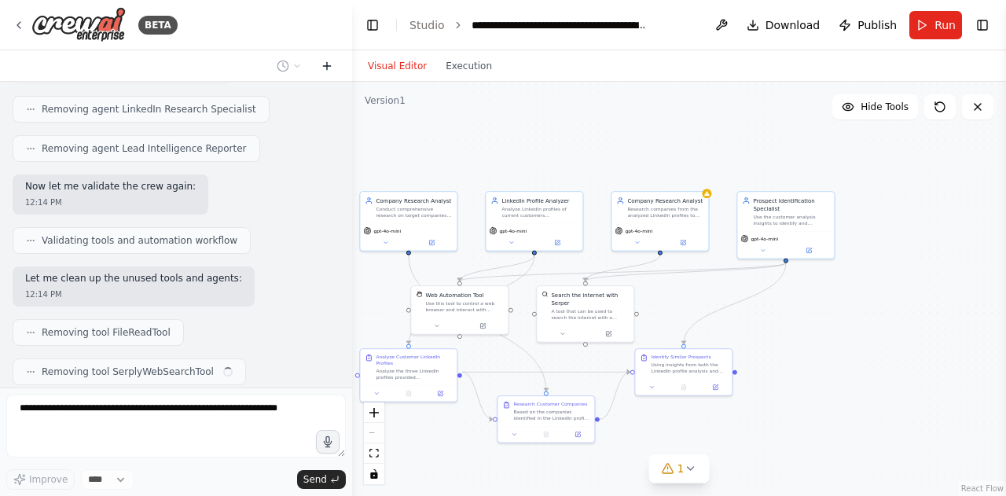
click at [327, 66] on icon at bounding box center [327, 65] width 0 height 7
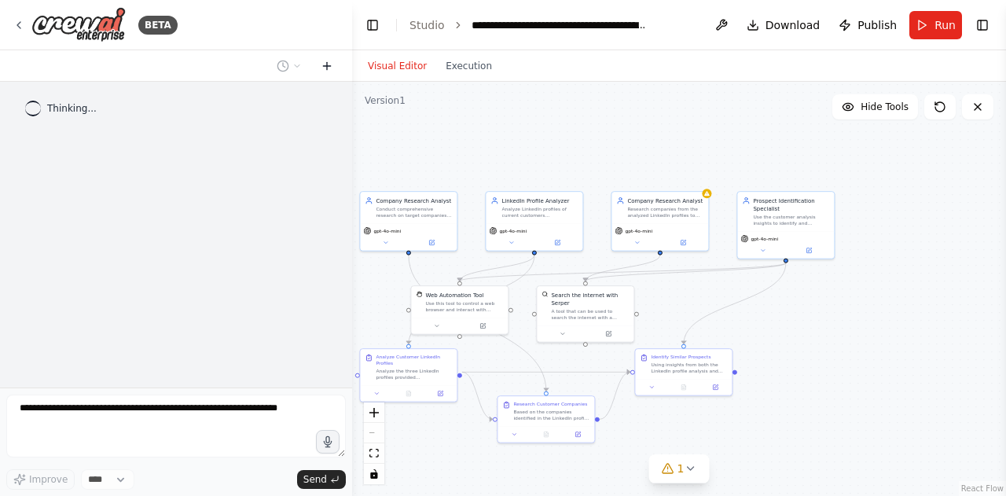
scroll to position [0, 0]
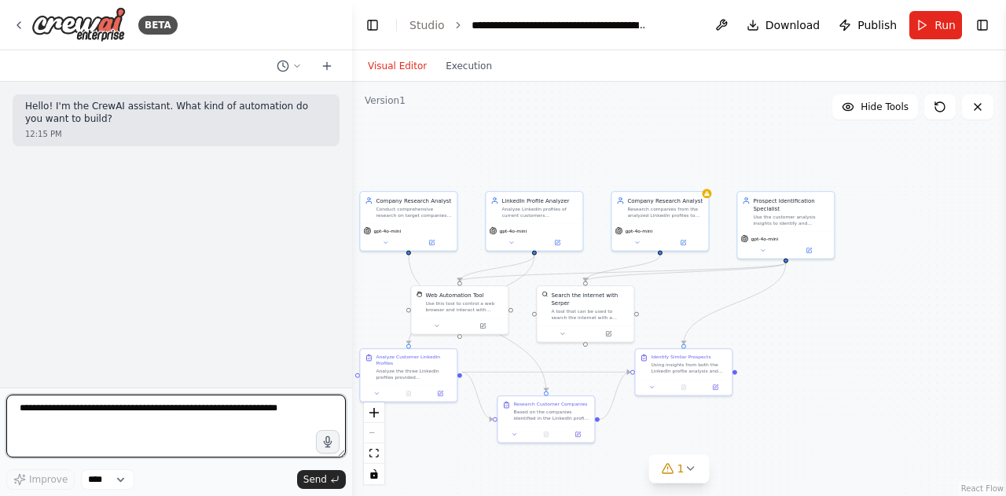
click at [164, 421] on textarea at bounding box center [176, 426] width 340 height 63
type textarea "**********"
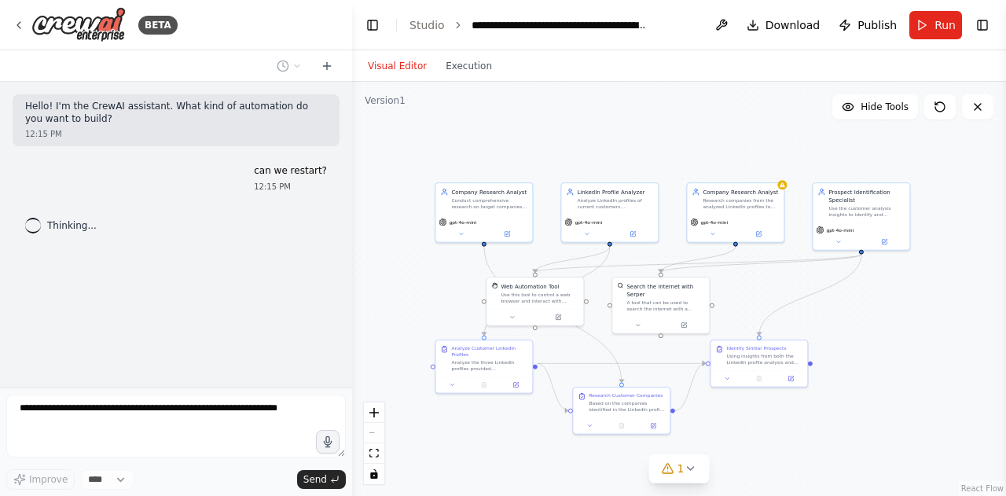
drag, startPoint x: 581, startPoint y: 152, endPoint x: 652, endPoint y: 145, distance: 71.1
click at [652, 145] on div ".deletable-edge-delete-btn { width: 20px; height: 20px; border: 0px solid #ffff…" at bounding box center [679, 289] width 654 height 414
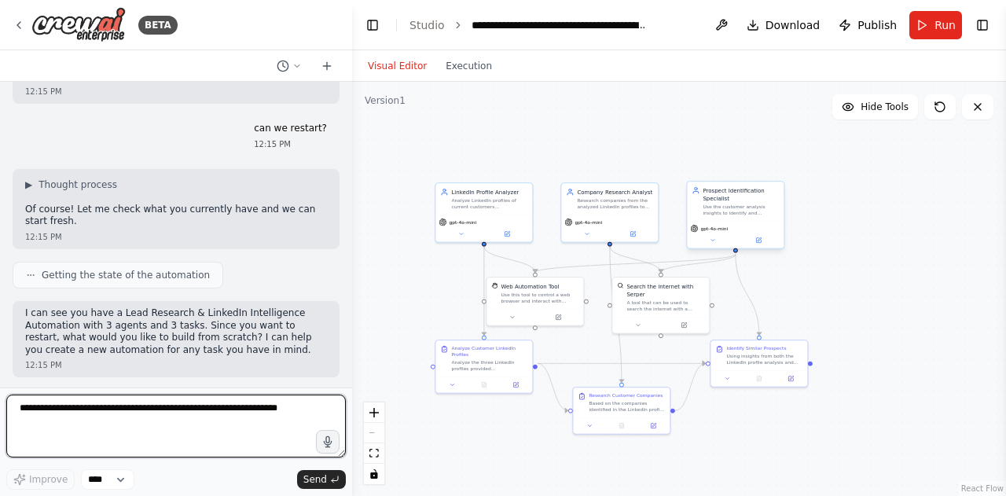
scroll to position [57, 0]
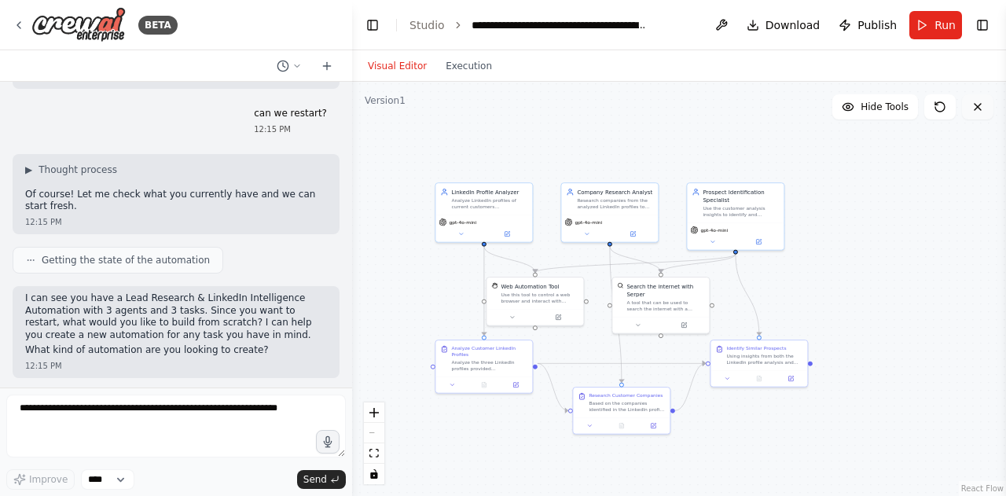
click at [947, 105] on button at bounding box center [977, 106] width 31 height 25
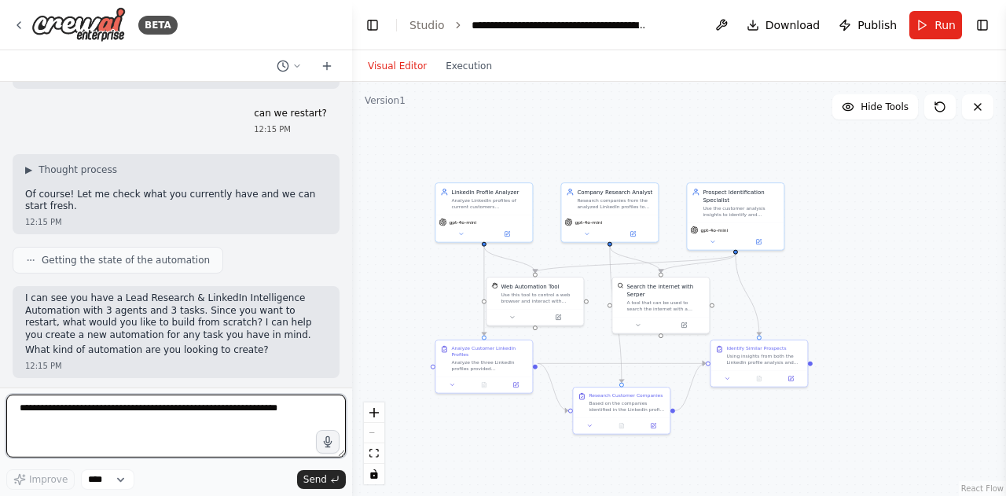
click at [179, 417] on textarea at bounding box center [176, 426] width 340 height 63
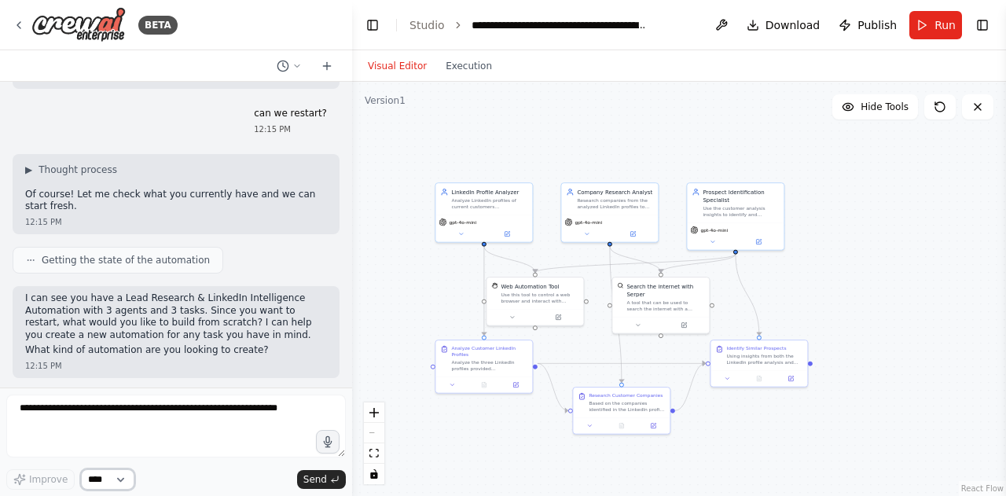
click at [126, 470] on select "****" at bounding box center [107, 479] width 53 height 20
click at [300, 67] on icon at bounding box center [296, 65] width 9 height 9
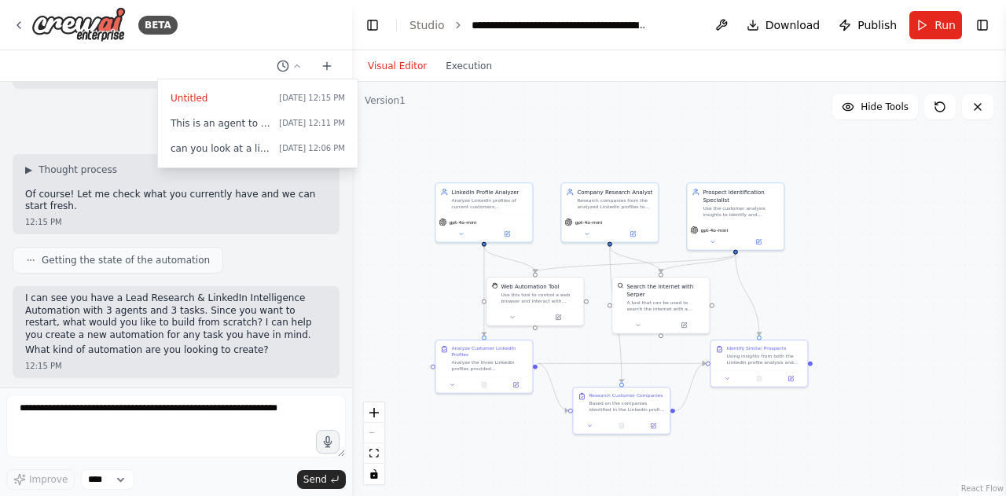
click at [532, 145] on div ".deletable-edge-delete-btn { width: 20px; height: 20px; border: 0px solid #ffff…" at bounding box center [679, 289] width 654 height 414
click at [478, 211] on div "LinkedIn Profile Analyzer Analyze LinkedIn profiles of current customers ({cust…" at bounding box center [484, 197] width 97 height 31
click at [523, 169] on icon at bounding box center [519, 164] width 9 height 9
click at [473, 166] on button "Confirm" at bounding box center [475, 165] width 56 height 19
click at [608, 204] on div "Research companies from the analyzed LinkedIn profiles to understand company ch…" at bounding box center [615, 202] width 76 height 13
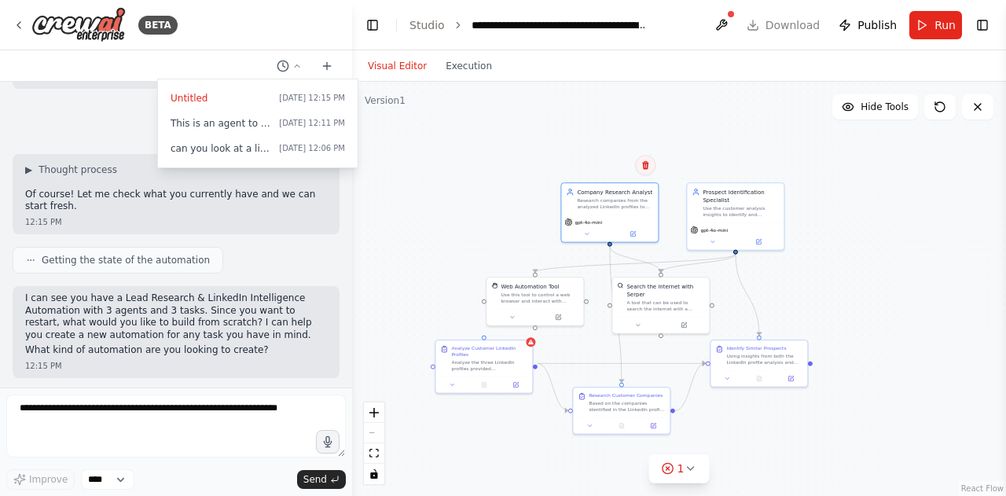
click at [643, 168] on icon at bounding box center [645, 165] width 6 height 9
click at [604, 168] on button "Confirm" at bounding box center [601, 165] width 56 height 19
click at [738, 208] on div "Use the customer analysis insights to identify and recommend similar prospects …" at bounding box center [741, 210] width 76 height 13
click at [776, 175] on div "Confirm" at bounding box center [771, 165] width 27 height 27
click at [773, 167] on icon at bounding box center [771, 164] width 6 height 9
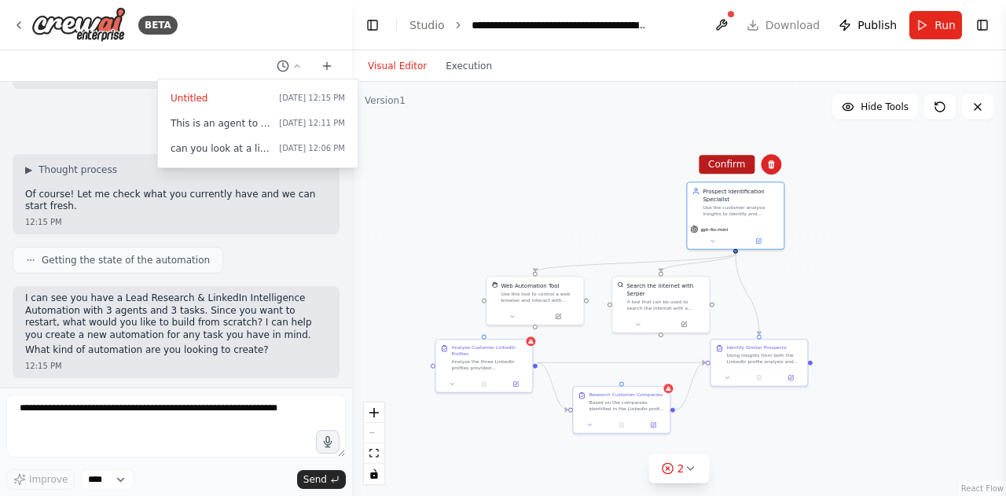
click at [723, 163] on button "Confirm" at bounding box center [727, 164] width 56 height 19
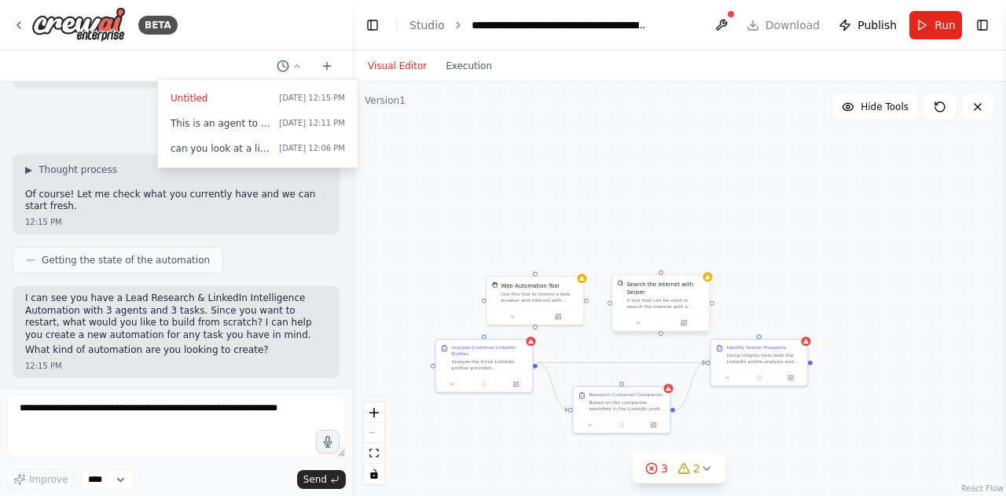
click at [676, 297] on div "A tool that can be used to search the internet with a search_query. Supports di…" at bounding box center [666, 303] width 78 height 13
click at [698, 259] on icon at bounding box center [696, 259] width 6 height 9
click at [646, 260] on button "Confirm" at bounding box center [652, 258] width 56 height 19
click at [554, 298] on div "Use this tool to control a web browser and interact with websites using natural…" at bounding box center [540, 295] width 78 height 13
click at [578, 259] on button at bounding box center [571, 258] width 20 height 20
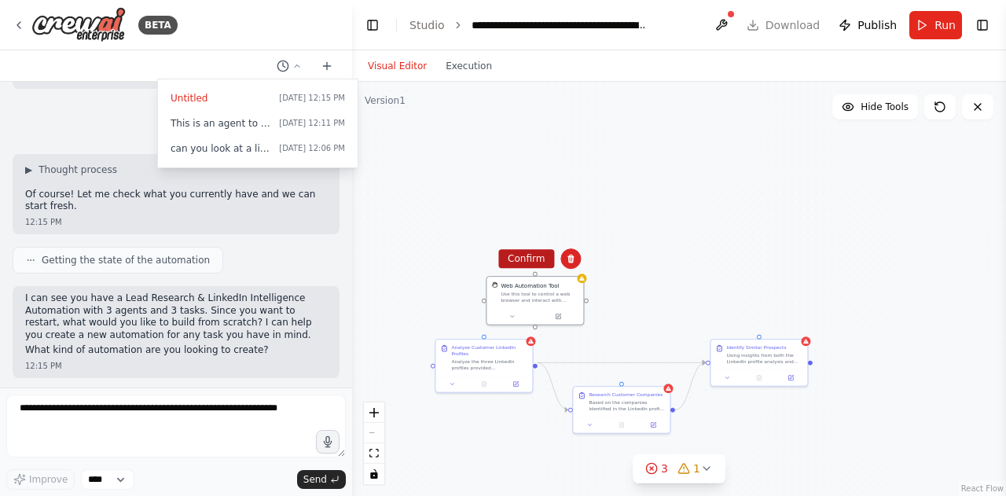
click at [537, 268] on button "Confirm" at bounding box center [526, 258] width 56 height 19
click at [524, 263] on button "Confirm" at bounding box center [526, 258] width 56 height 19
click at [485, 357] on div "Analyze the three LinkedIn profiles provided ({customer_profile_1}, {customer_p…" at bounding box center [488, 363] width 76 height 13
click at [524, 319] on button at bounding box center [519, 323] width 20 height 20
click at [484, 356] on div "Analyze the three LinkedIn profiles provided ({customer_profile_1}, {customer_p…" at bounding box center [488, 362] width 76 height 13
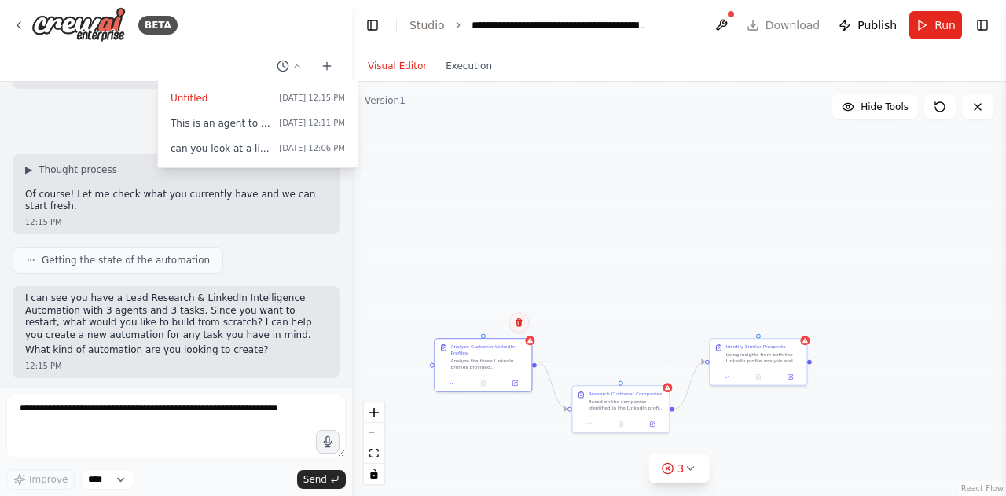
click at [520, 323] on icon at bounding box center [519, 322] width 6 height 9
click at [473, 321] on button "Confirm" at bounding box center [475, 322] width 56 height 19
click at [631, 397] on div "Based on the companies identified in the LinkedIn profile analysis, conduct com…" at bounding box center [626, 403] width 76 height 13
click at [662, 370] on icon at bounding box center [660, 370] width 6 height 9
click at [604, 370] on button "Confirm" at bounding box center [616, 369] width 56 height 19
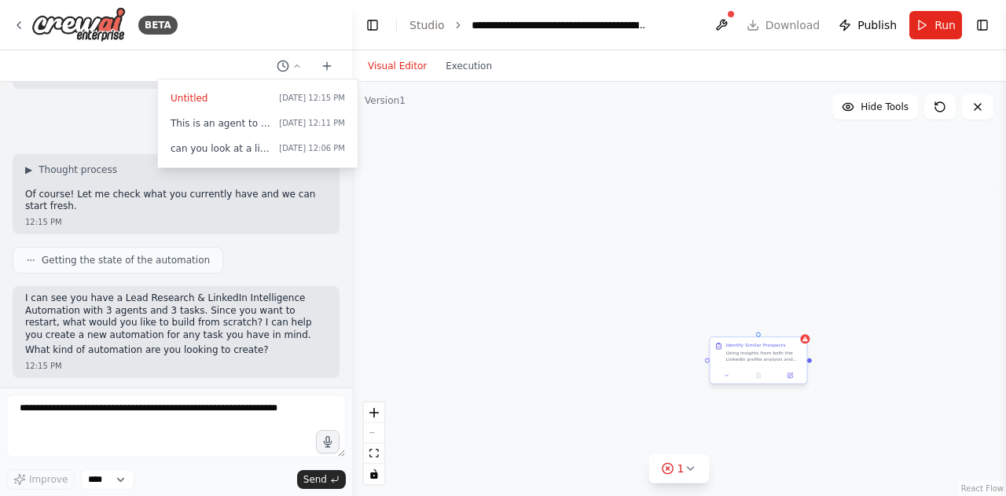
click at [751, 361] on div "Using insights from both the LinkedIn profile analysis and company research, id…" at bounding box center [764, 356] width 76 height 13
click at [797, 329] on button at bounding box center [794, 322] width 20 height 20
click at [742, 329] on button "Confirm" at bounding box center [750, 322] width 56 height 19
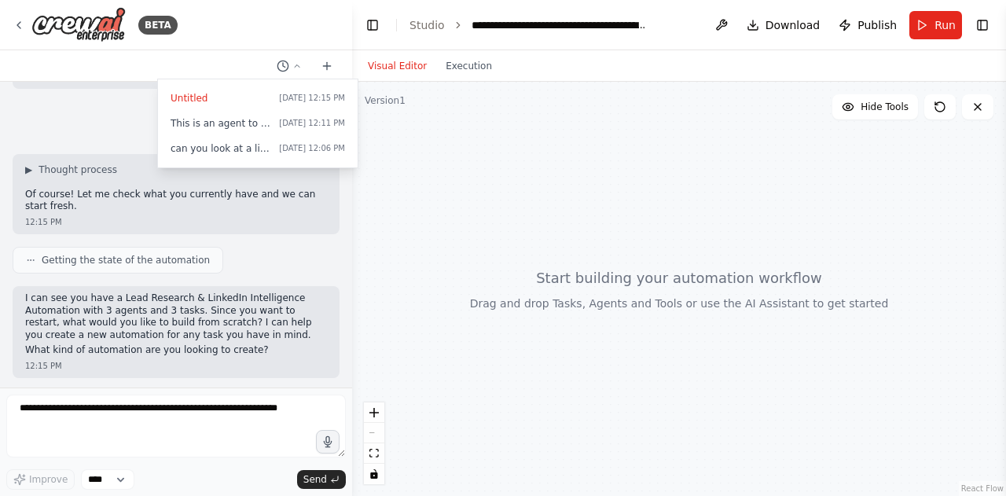
click at [195, 416] on div at bounding box center [176, 248] width 352 height 496
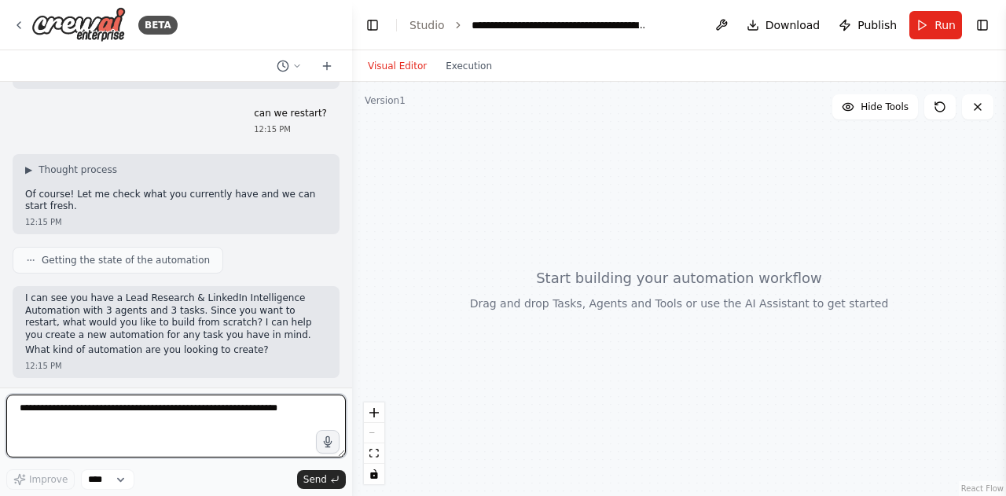
click at [181, 410] on textarea at bounding box center [176, 426] width 340 height 63
paste textarea "**********"
type textarea "**********"
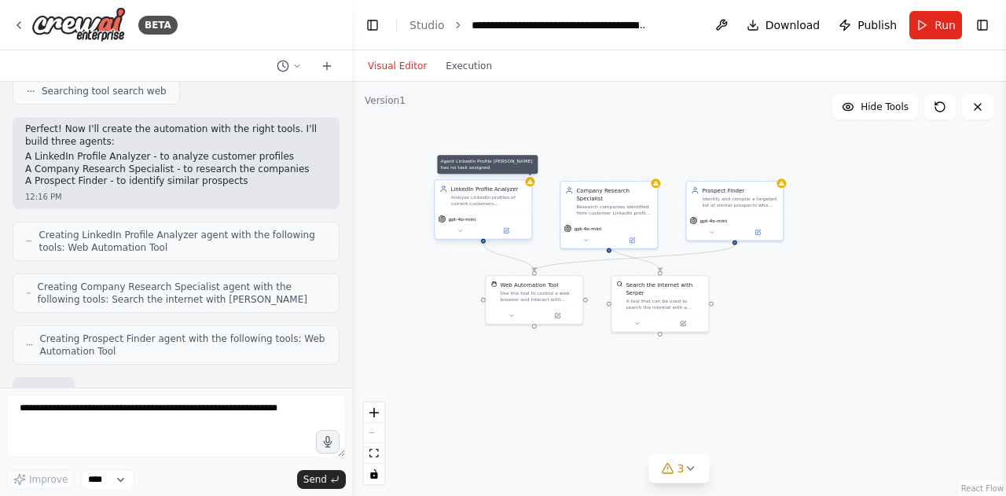
scroll to position [836, 0]
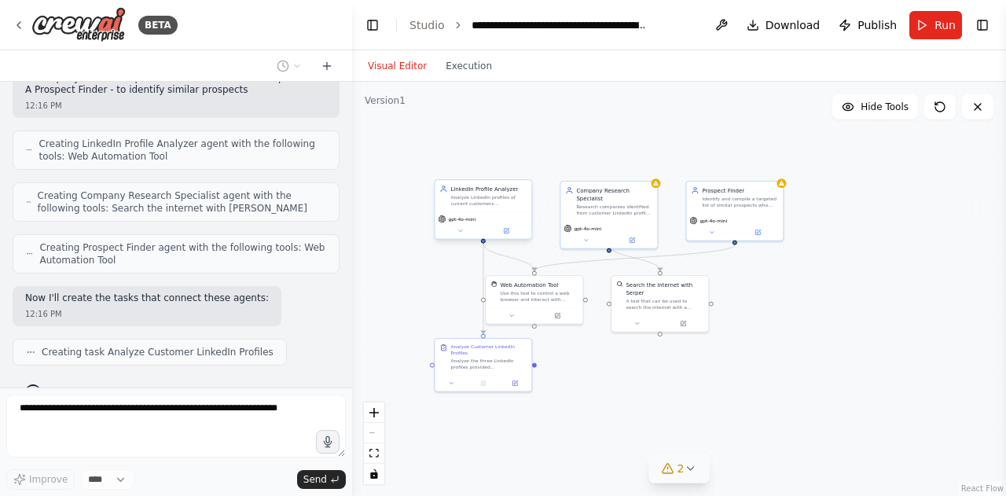
click at [675, 469] on div "2" at bounding box center [673, 469] width 23 height 16
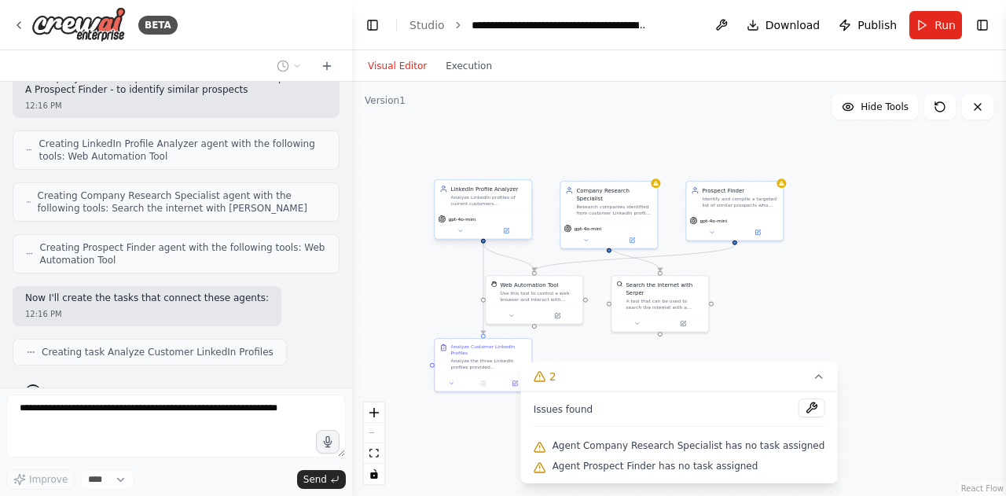
click at [906, 384] on div ".deletable-edge-delete-btn { width: 20px; height: 20px; border: 0px solid #ffff…" at bounding box center [679, 289] width 654 height 414
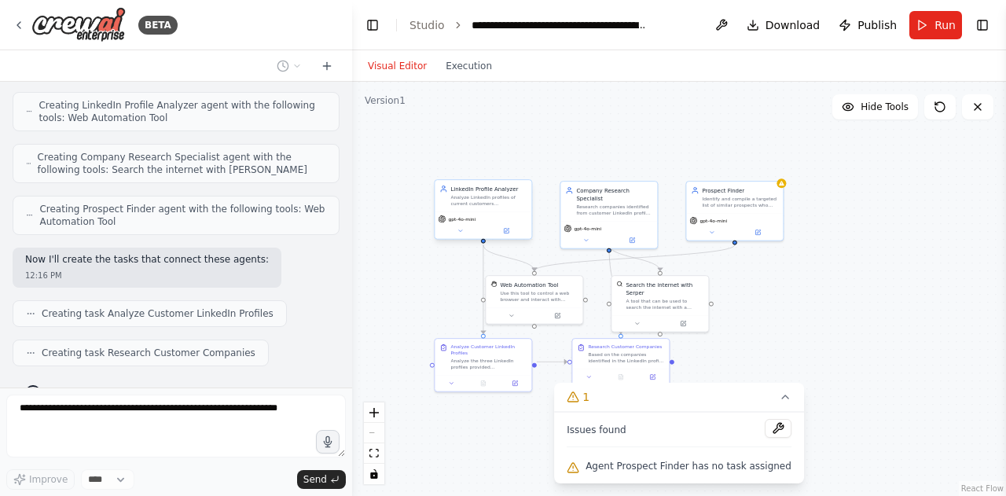
click at [862, 434] on div ".deletable-edge-delete-btn { width: 20px; height: 20px; border: 0px solid #ffff…" at bounding box center [679, 289] width 654 height 414
click at [860, 345] on div ".deletable-edge-delete-btn { width: 20px; height: 20px; border: 0px solid #ffff…" at bounding box center [679, 289] width 654 height 414
click at [779, 399] on icon at bounding box center [785, 397] width 13 height 13
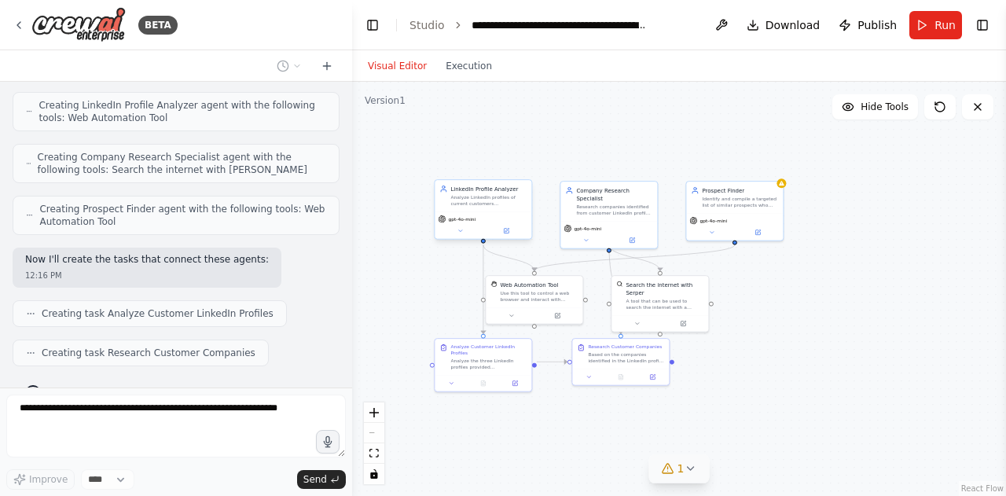
click at [471, 200] on div "Analyze LinkedIn profiles of current customers ({customer_profile_1}, {customer…" at bounding box center [488, 200] width 76 height 13
click at [511, 230] on button at bounding box center [506, 230] width 45 height 9
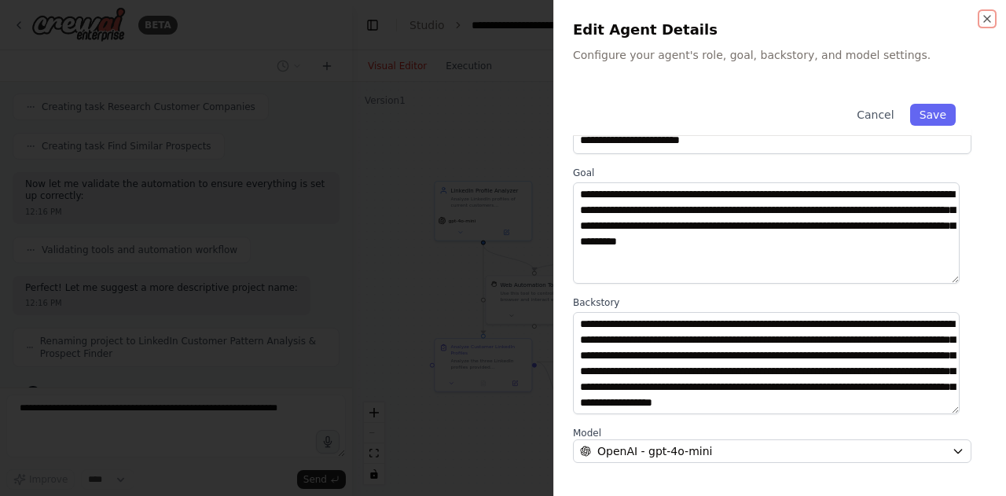
scroll to position [0, 0]
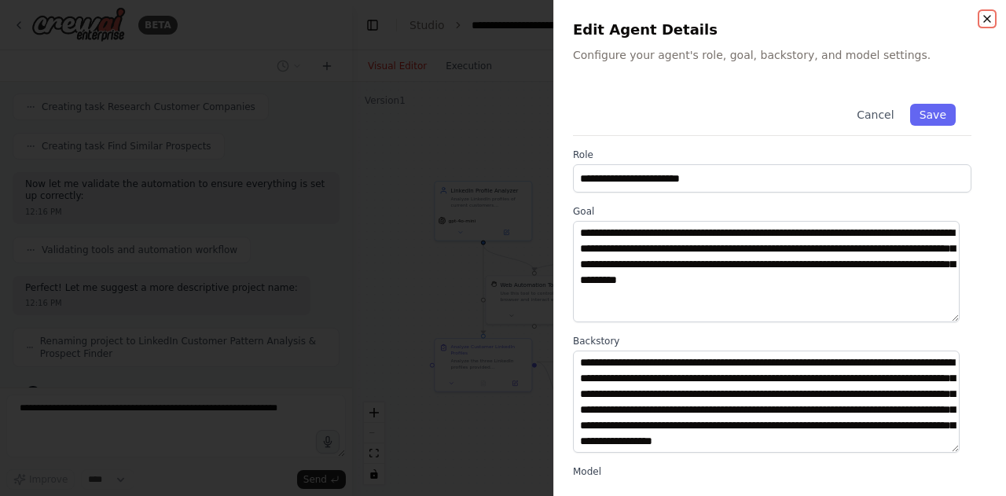
click at [947, 14] on icon "button" at bounding box center [987, 19] width 13 height 13
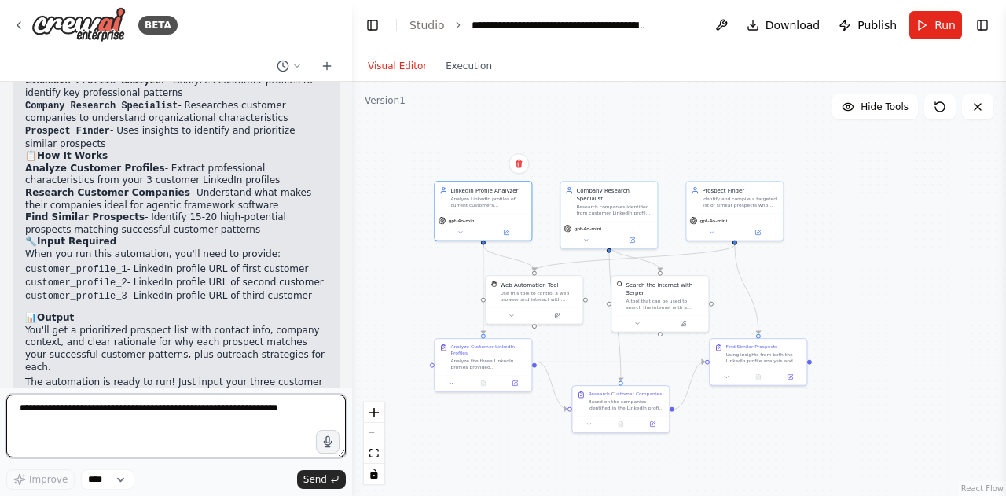
scroll to position [1537, 0]
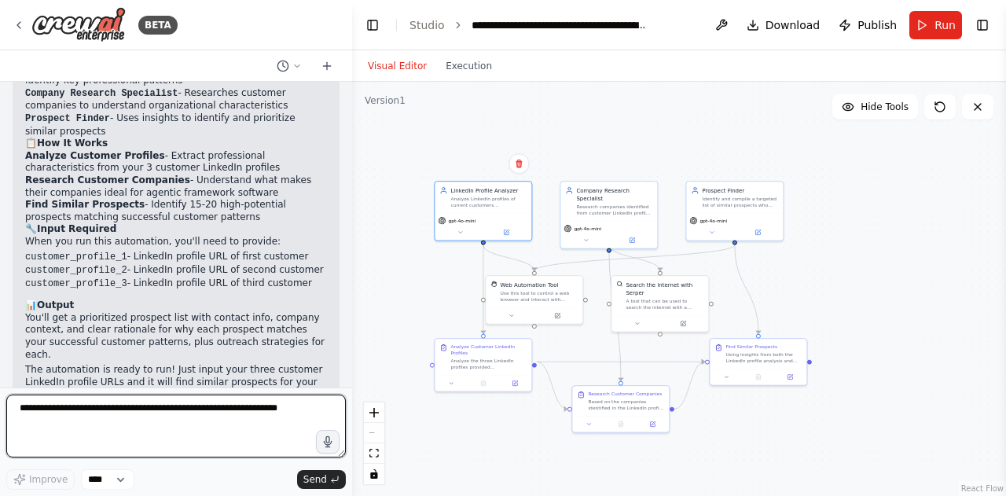
paste textarea "**********"
type textarea "**********"
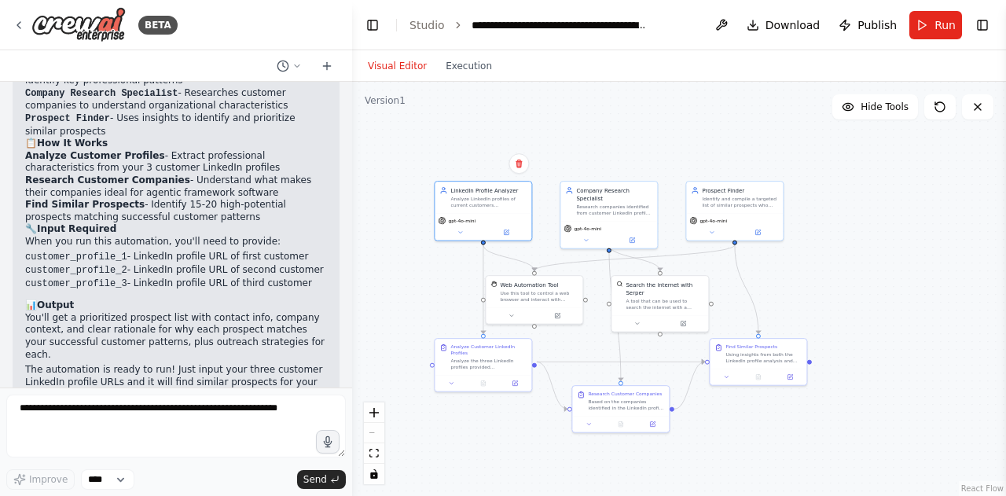
scroll to position [1631, 0]
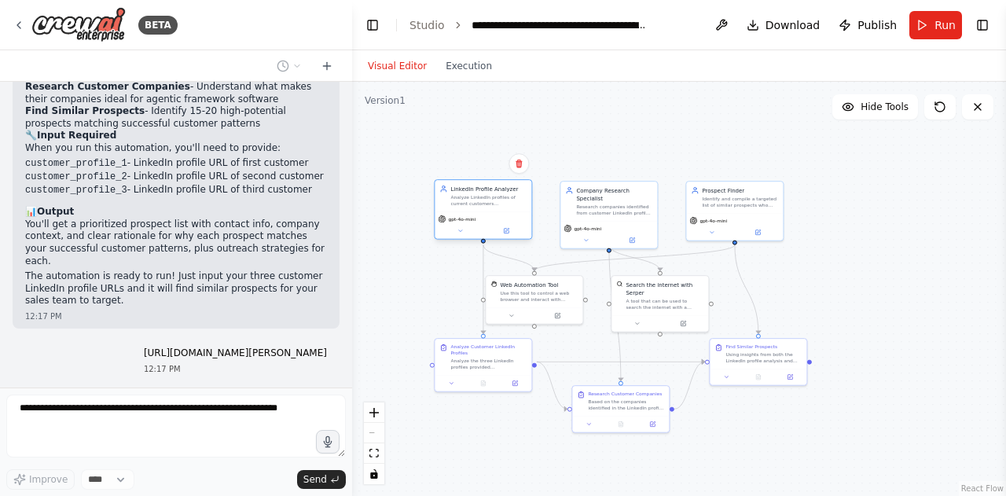
click at [465, 200] on div "Analyze LinkedIn profiles of current customers ({customer_profile_1}, {customer…" at bounding box center [488, 200] width 76 height 13
click at [508, 232] on icon at bounding box center [506, 231] width 5 height 5
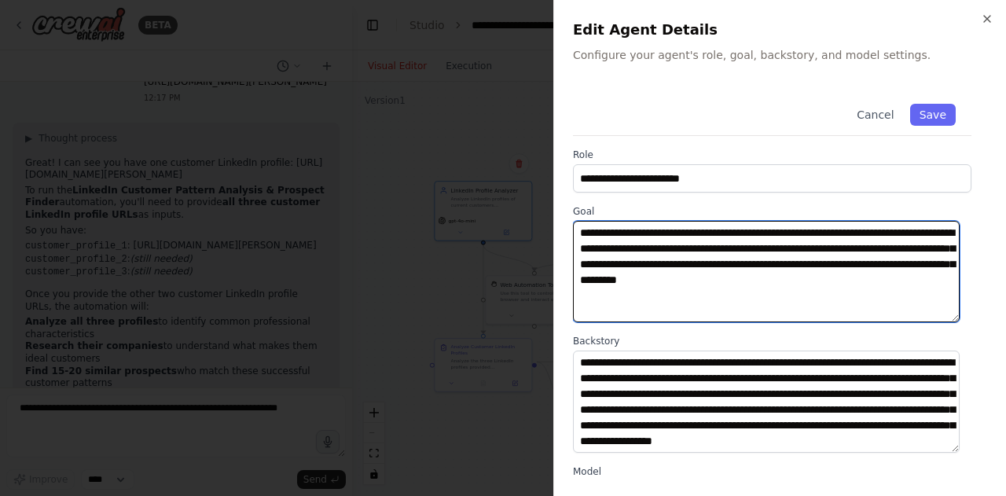
scroll to position [1914, 0]
click at [906, 233] on textarea "**********" at bounding box center [766, 271] width 387 height 101
click at [903, 233] on textarea "**********" at bounding box center [766, 271] width 387 height 101
drag, startPoint x: 903, startPoint y: 233, endPoint x: 814, endPoint y: 235, distance: 88.9
click at [811, 235] on textarea "**********" at bounding box center [766, 271] width 387 height 101
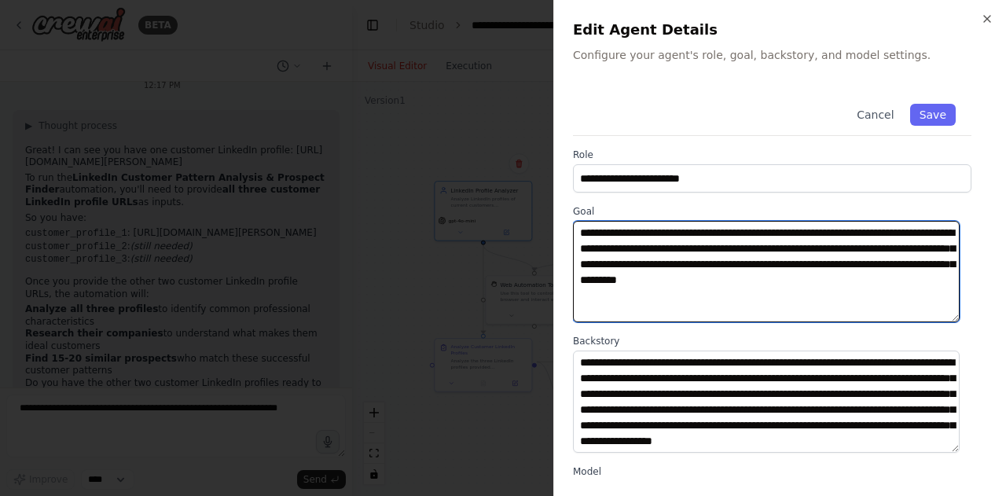
paste textarea "**********"
click at [585, 246] on textarea "**********" at bounding box center [766, 271] width 387 height 101
drag, startPoint x: 818, startPoint y: 248, endPoint x: 910, endPoint y: 249, distance: 92.0
click at [910, 249] on textarea "**********" at bounding box center [766, 271] width 387 height 101
paste textarea "**********"
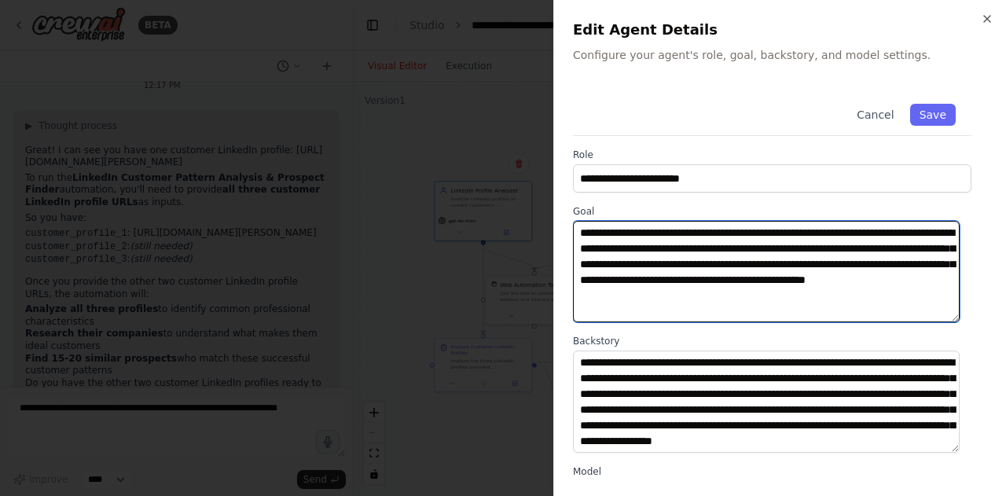
click at [583, 248] on textarea "**********" at bounding box center [766, 271] width 387 height 101
click at [805, 248] on textarea "**********" at bounding box center [766, 271] width 387 height 101
click at [583, 265] on textarea "**********" at bounding box center [766, 271] width 387 height 101
click at [780, 265] on textarea "**********" at bounding box center [766, 271] width 387 height 101
click at [848, 262] on textarea "**********" at bounding box center [766, 271] width 387 height 101
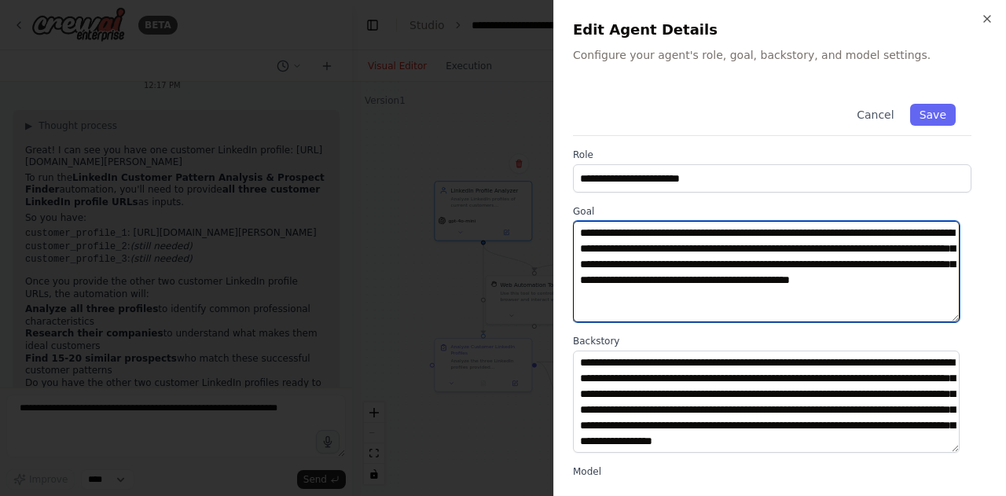
click at [848, 262] on textarea "**********" at bounding box center [766, 271] width 387 height 101
paste textarea "**********"
click at [583, 278] on textarea "**********" at bounding box center [766, 271] width 387 height 101
type textarea "**********"
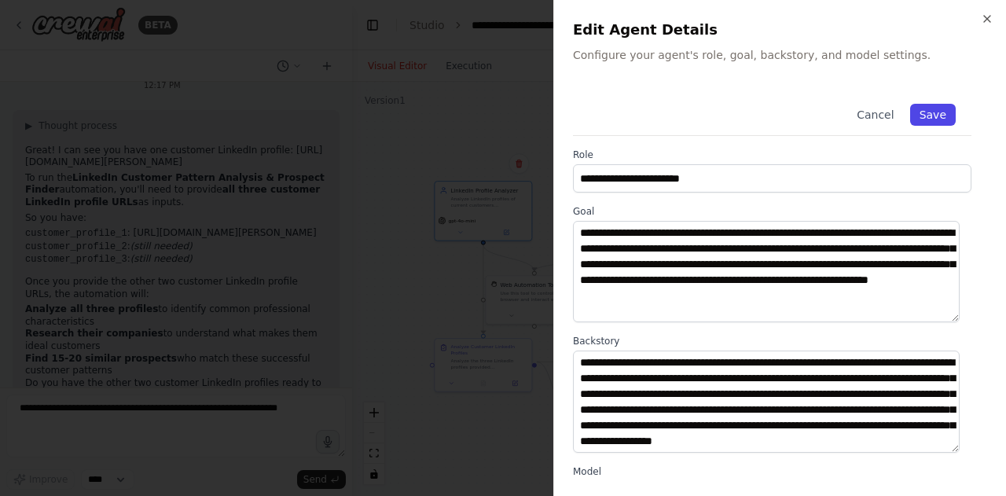
click at [921, 110] on button "Save" at bounding box center [933, 115] width 46 height 22
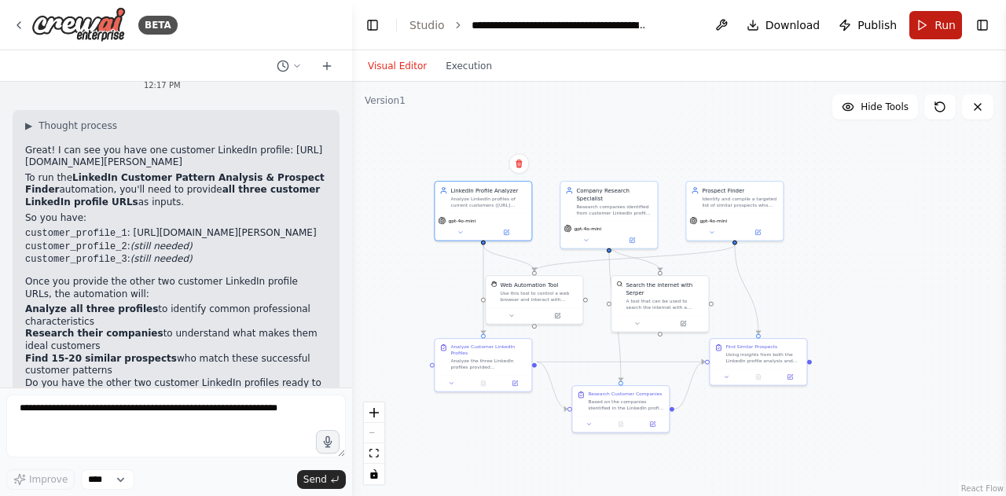
click at [932, 15] on button "Run" at bounding box center [936, 25] width 53 height 28
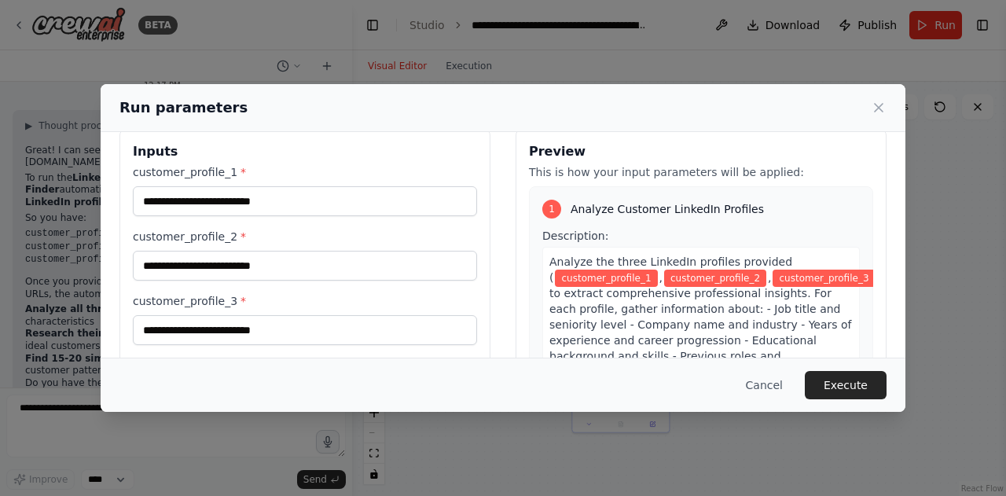
scroll to position [0, 0]
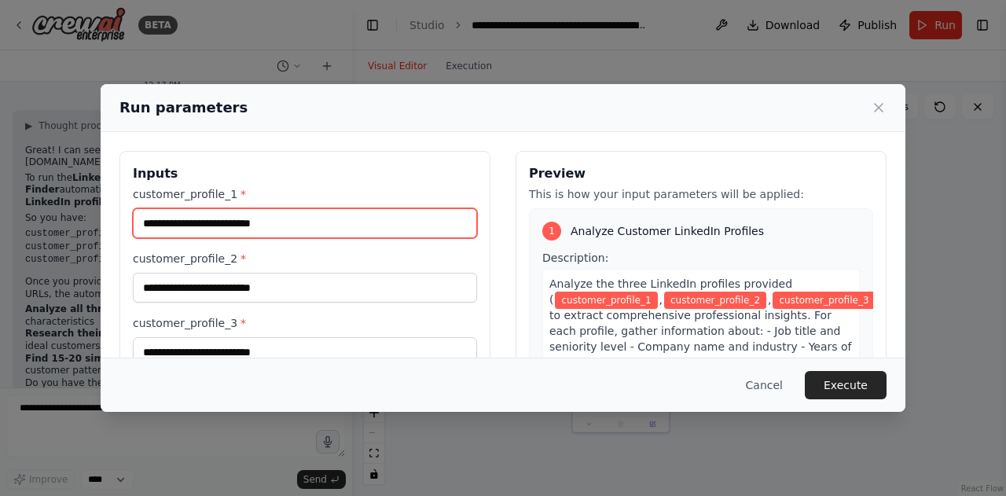
click at [361, 224] on input "customer_profile_1 *" at bounding box center [305, 223] width 344 height 30
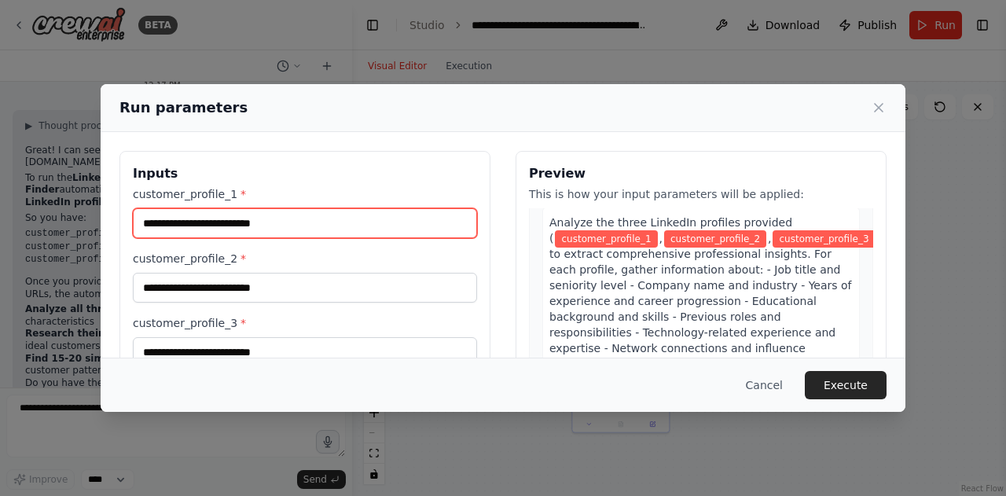
scroll to position [79, 0]
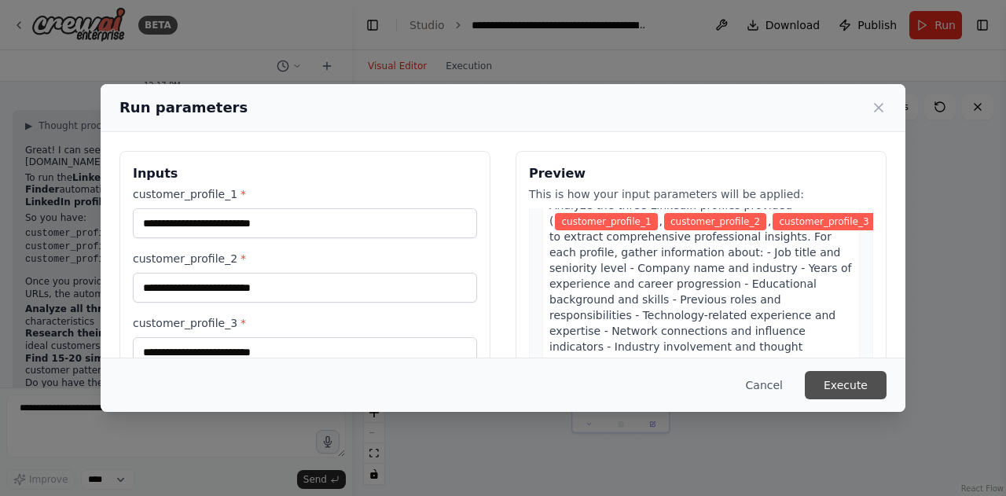
click at [870, 380] on button "Execute" at bounding box center [846, 385] width 82 height 28
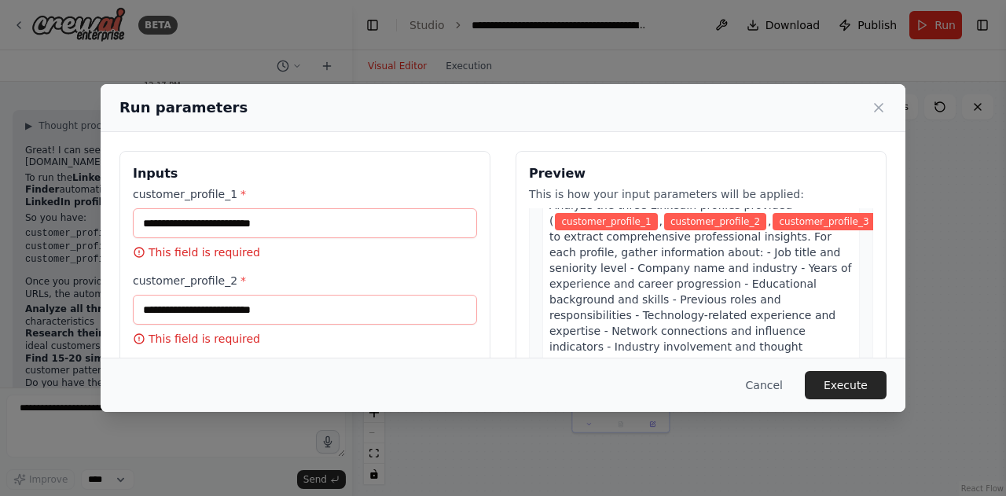
click at [876, 98] on div "Run parameters" at bounding box center [503, 108] width 767 height 22
drag, startPoint x: 879, startPoint y: 105, endPoint x: 822, endPoint y: 131, distance: 62.3
click at [879, 106] on icon at bounding box center [879, 108] width 16 height 16
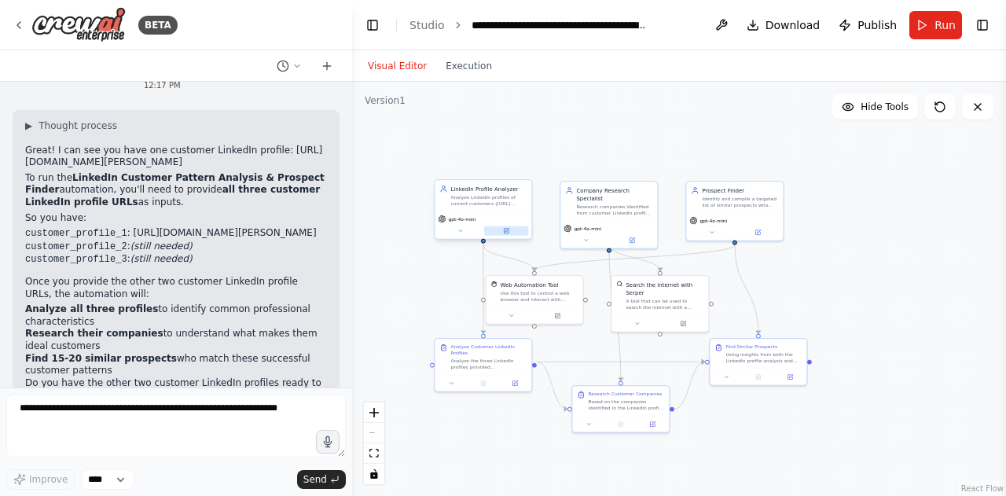
click at [500, 229] on button at bounding box center [506, 230] width 45 height 9
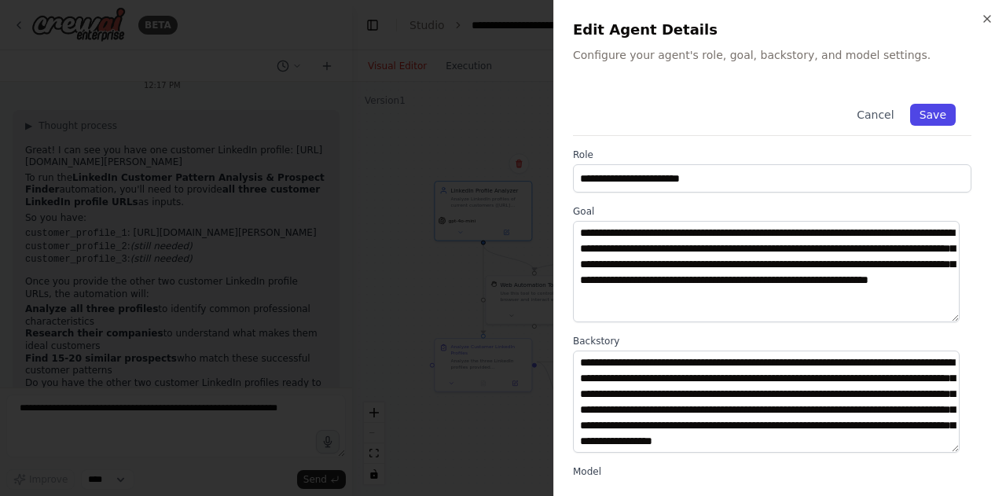
click at [929, 116] on button "Save" at bounding box center [933, 115] width 46 height 22
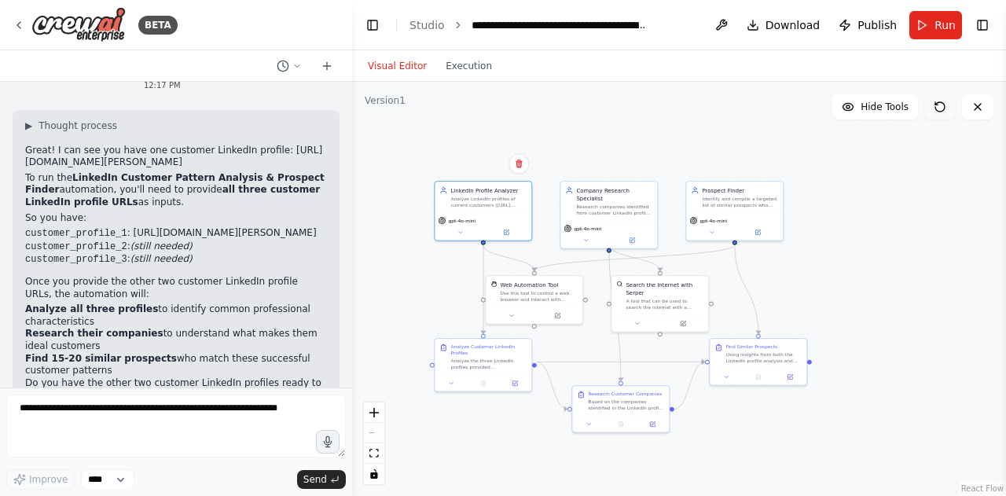
click at [942, 101] on icon at bounding box center [940, 107] width 13 height 13
click at [942, 28] on span "Run" at bounding box center [945, 25] width 21 height 16
